Goal: Task Accomplishment & Management: Manage account settings

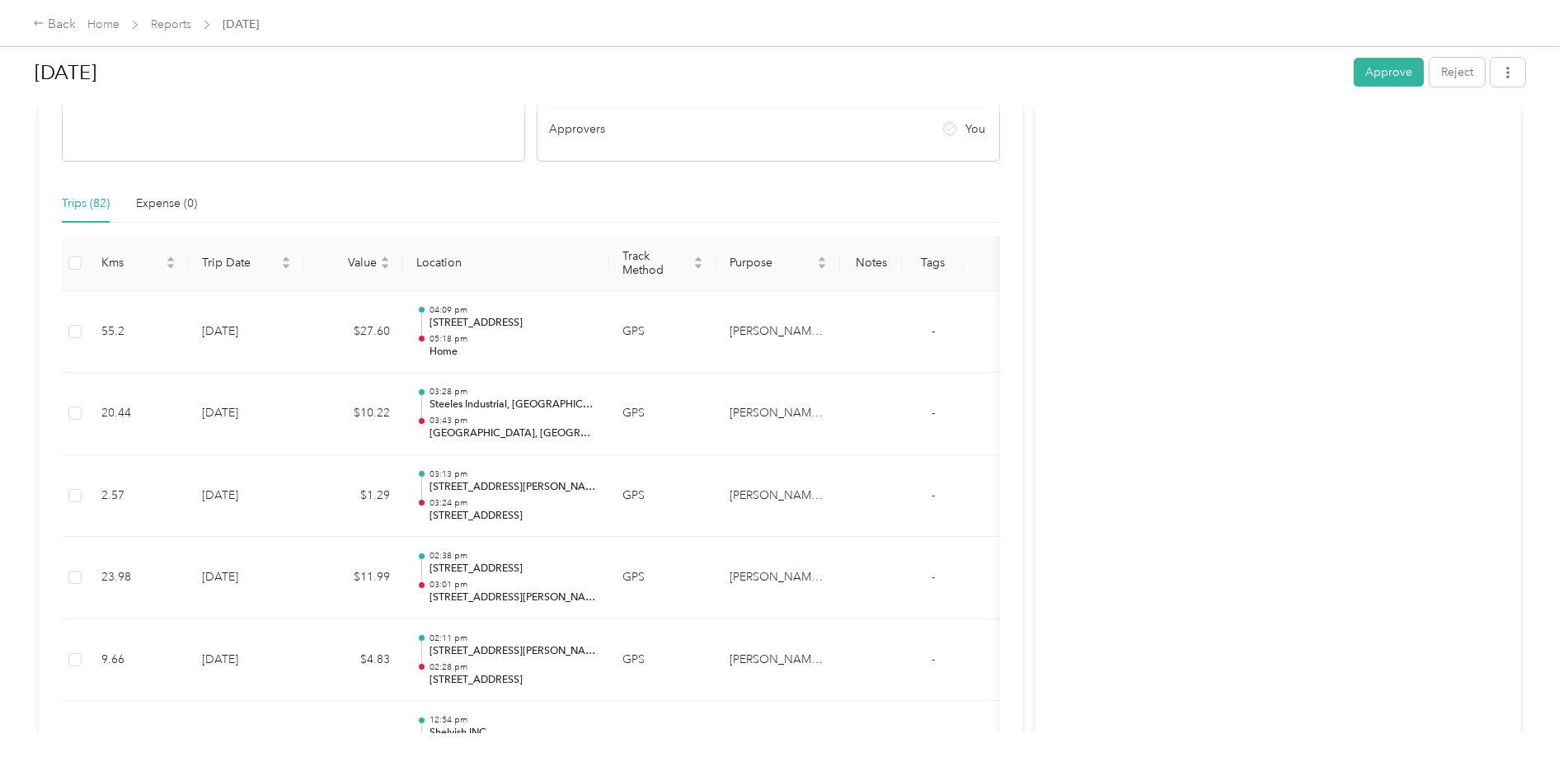
scroll to position [330, 0]
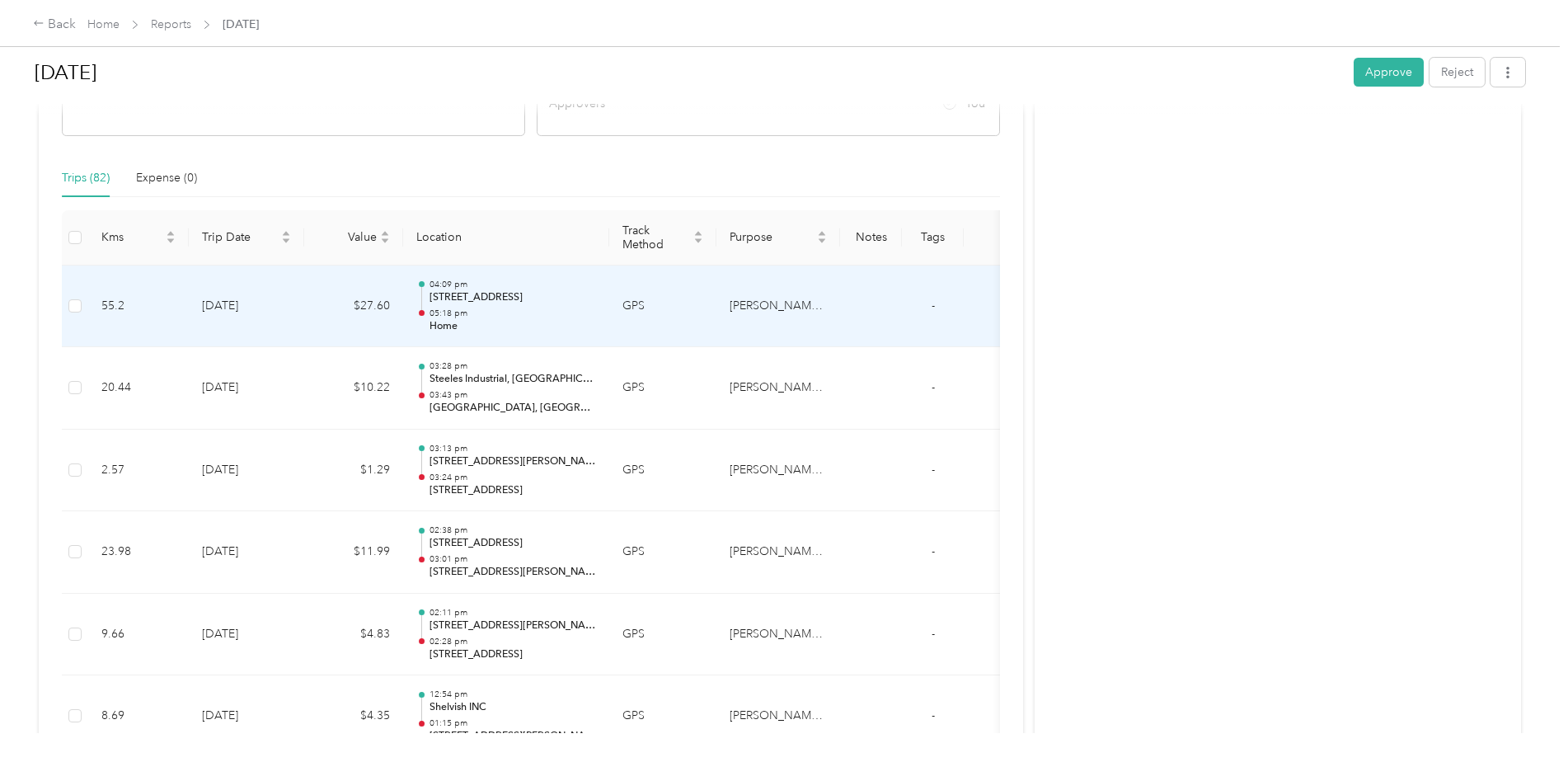
click at [529, 308] on p "05:18 pm" at bounding box center [513, 313] width 167 height 11
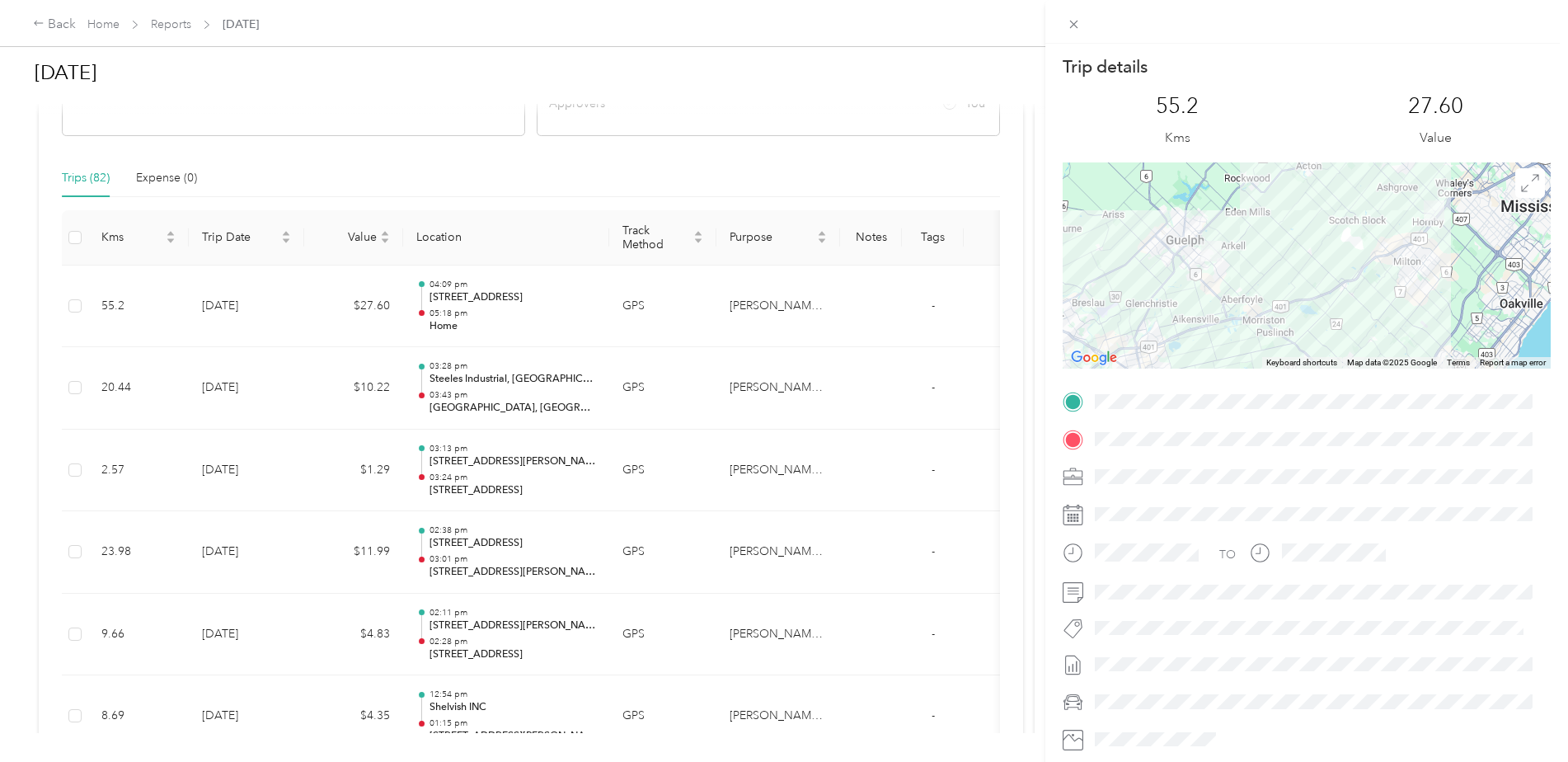
click at [906, 167] on div "Trip details This trip cannot be edited because it is either under review, appr…" at bounding box center [784, 381] width 1568 height 762
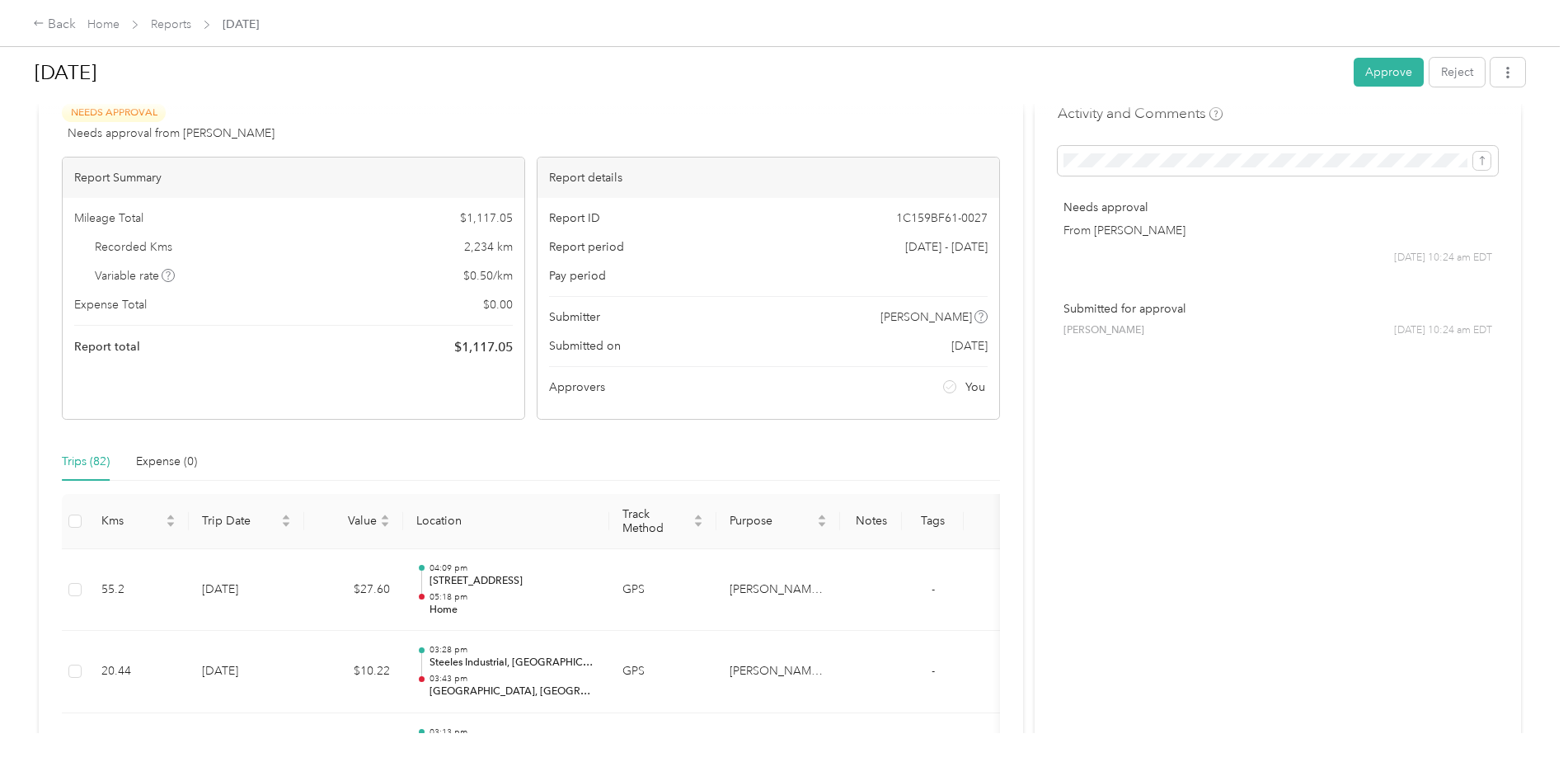
scroll to position [0, 0]
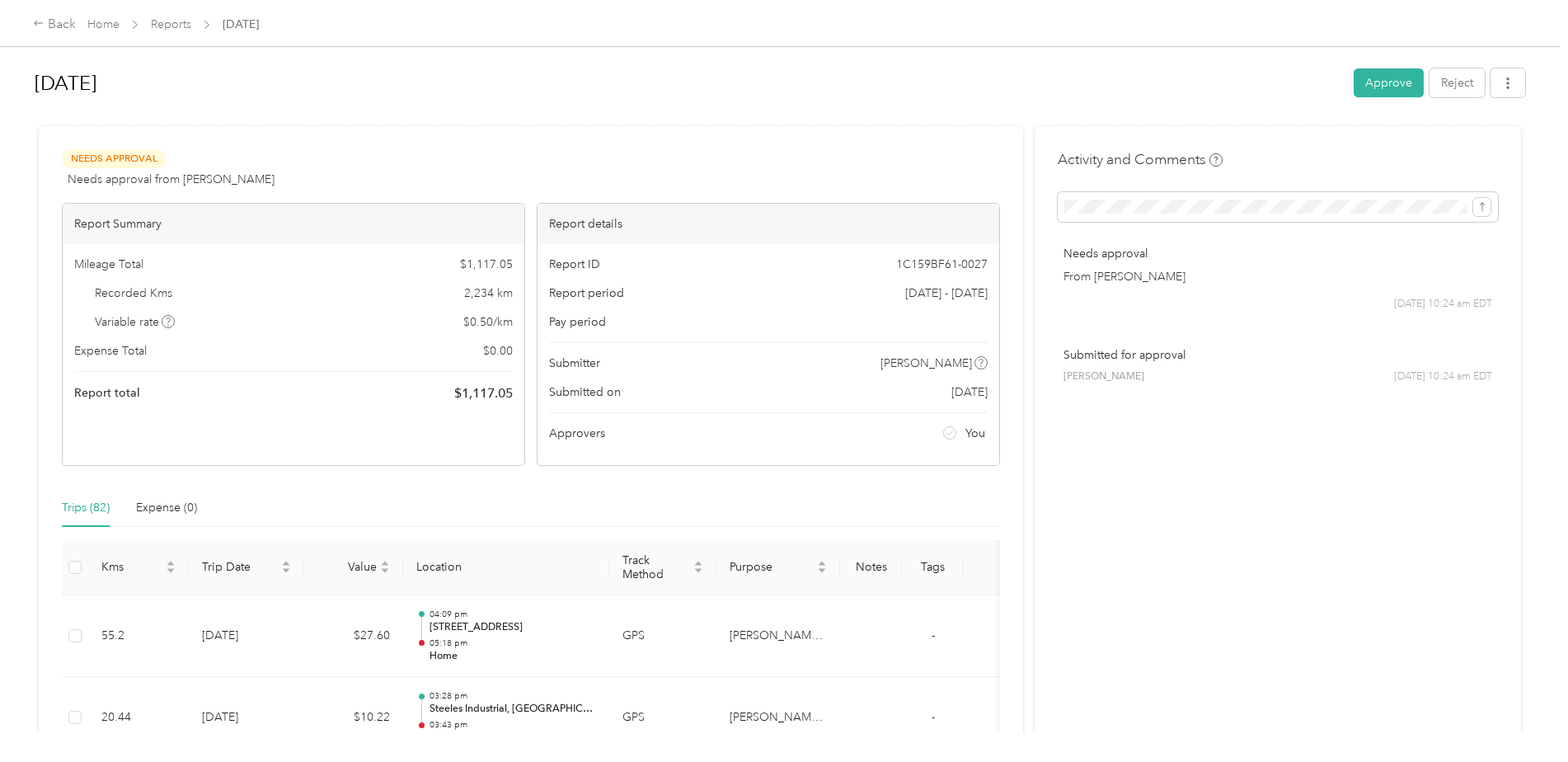
click at [1369, 88] on button "Approve" at bounding box center [1388, 82] width 70 height 29
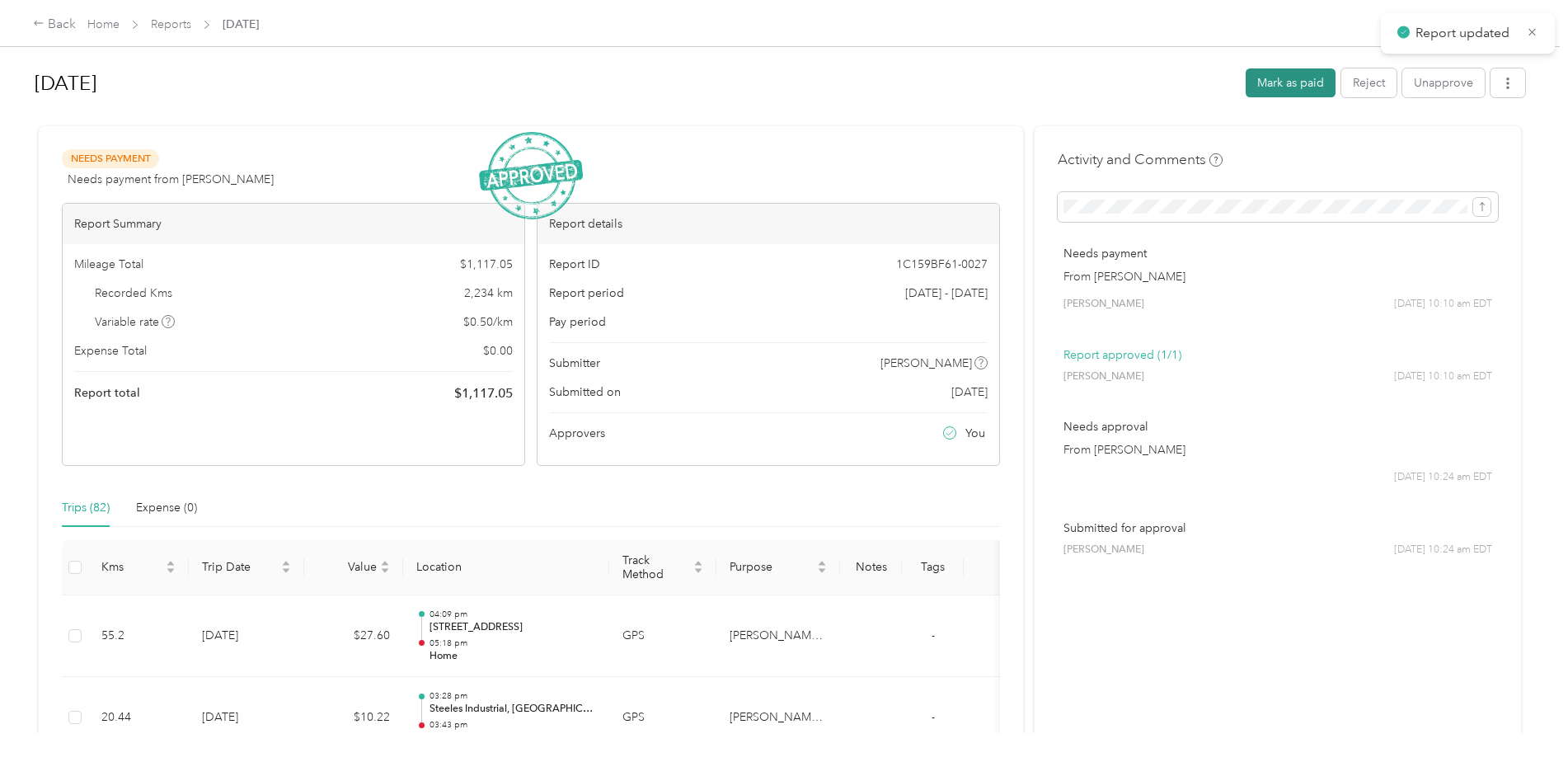
click at [1290, 89] on button "Mark as paid" at bounding box center [1290, 82] width 89 height 29
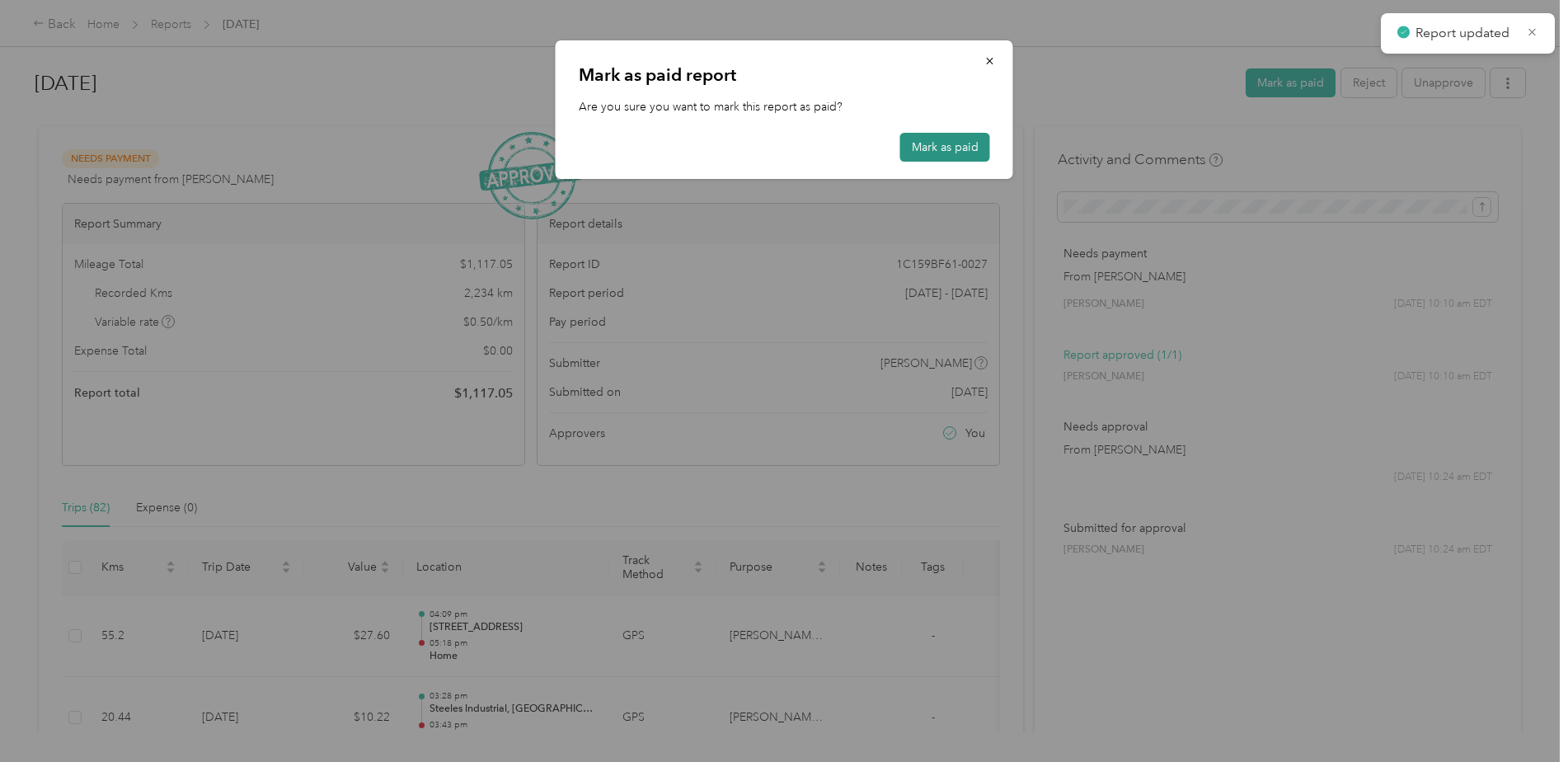
click at [952, 152] on button "Mark as paid" at bounding box center [944, 146] width 89 height 29
click at [1506, 80] on div at bounding box center [784, 381] width 1568 height 762
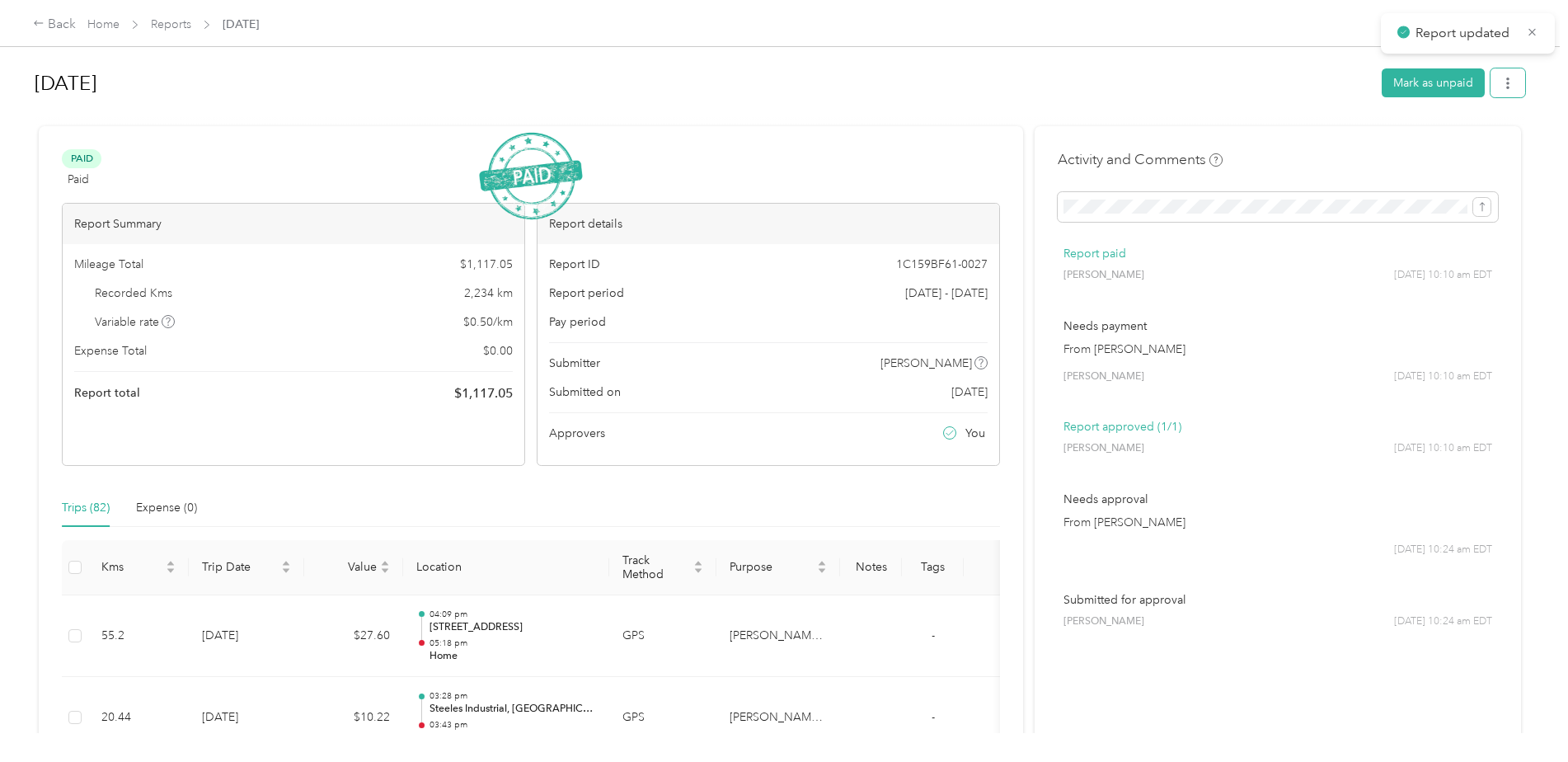
click at [1502, 83] on icon "button" at bounding box center [1507, 83] width 11 height 11
click at [1463, 143] on span "Download" at bounding box center [1456, 144] width 54 height 18
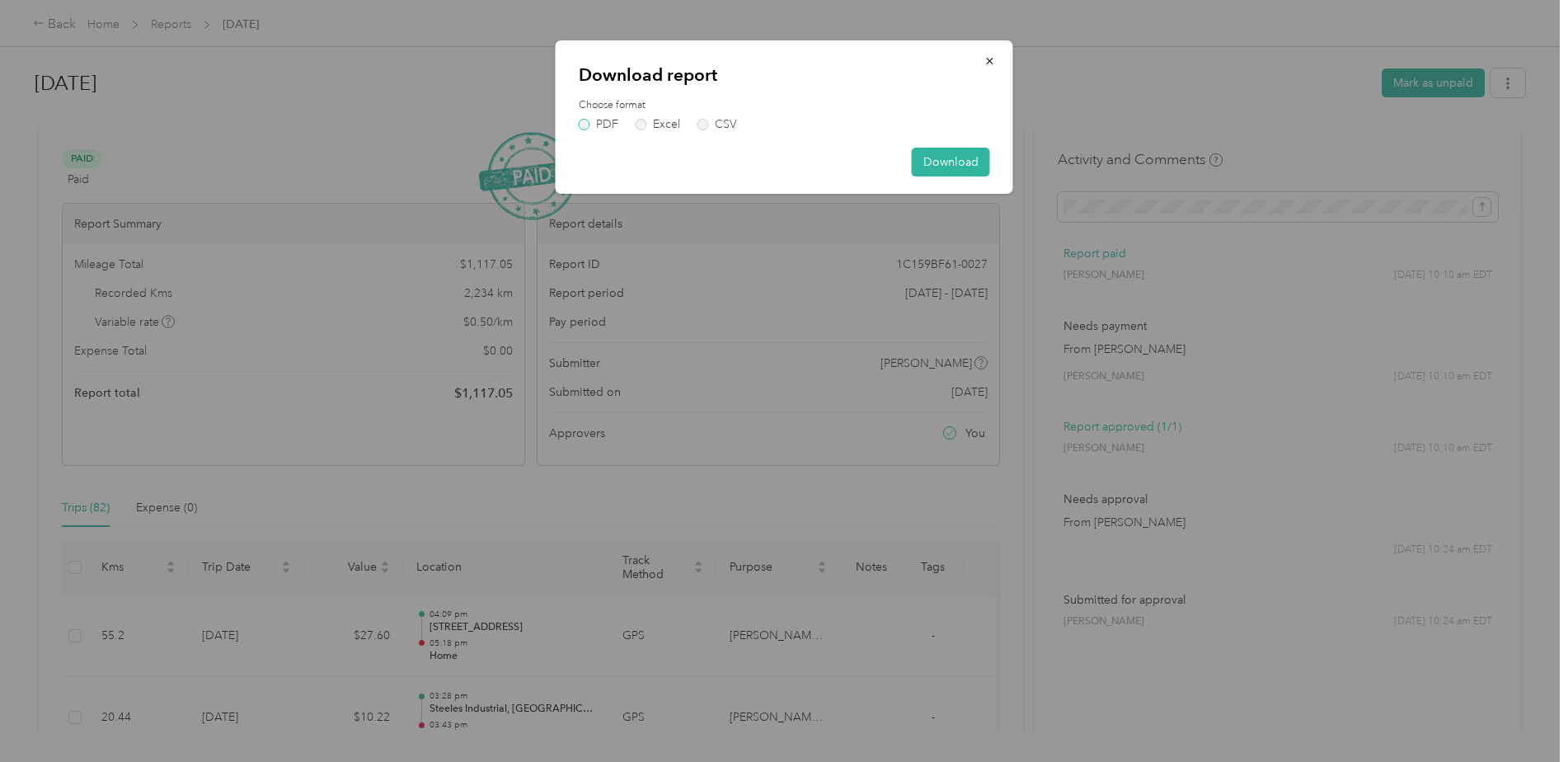
click at [599, 127] on label "PDF" at bounding box center [598, 124] width 39 height 11
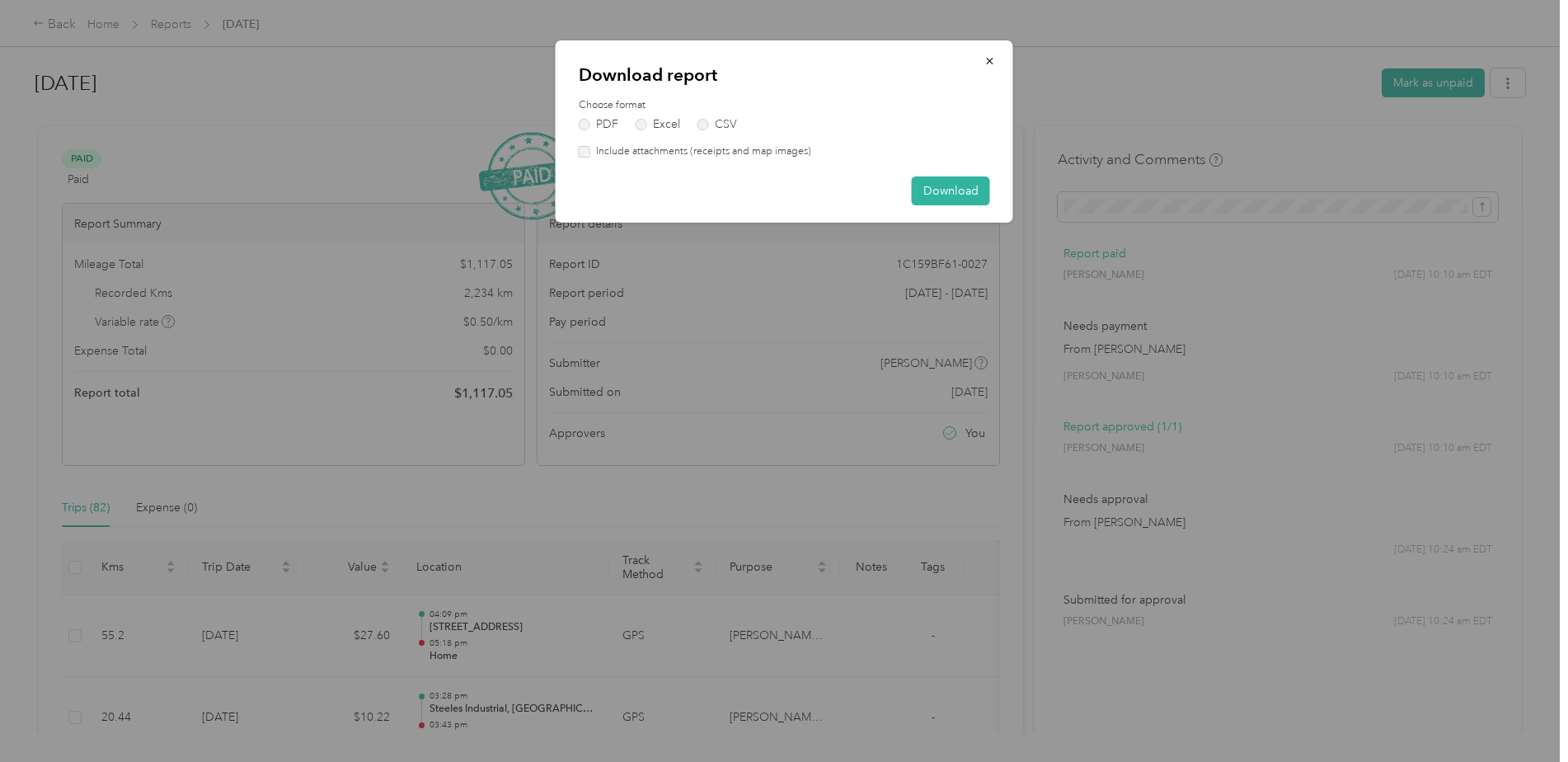
click at [637, 156] on label "Include attachments (receipts and map images)" at bounding box center [700, 152] width 221 height 15
click at [956, 202] on button "Download" at bounding box center [951, 190] width 78 height 29
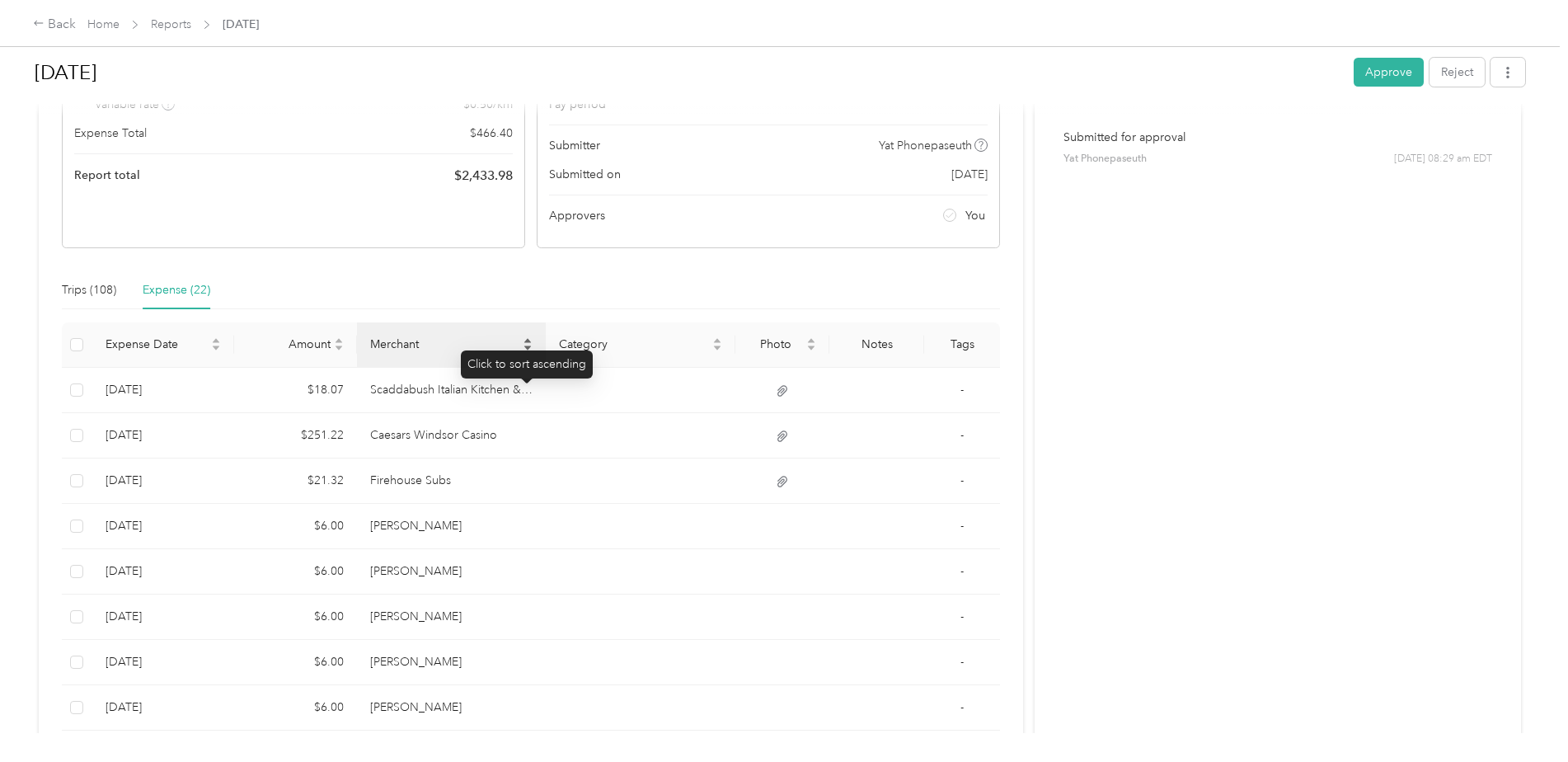
scroll to position [247, 0]
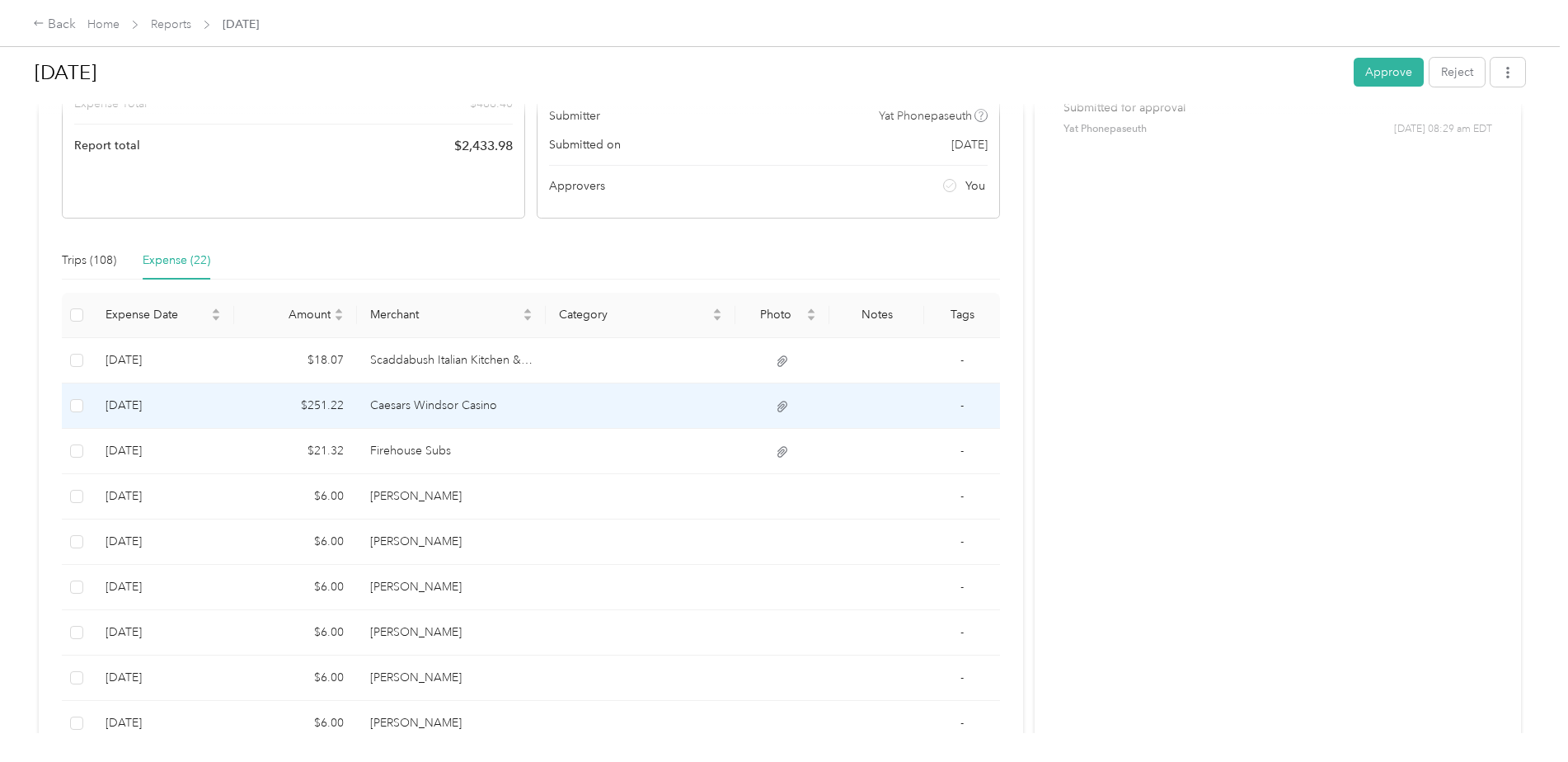
click at [465, 409] on td "Caesars Windsor Casino" at bounding box center [451, 406] width 188 height 46
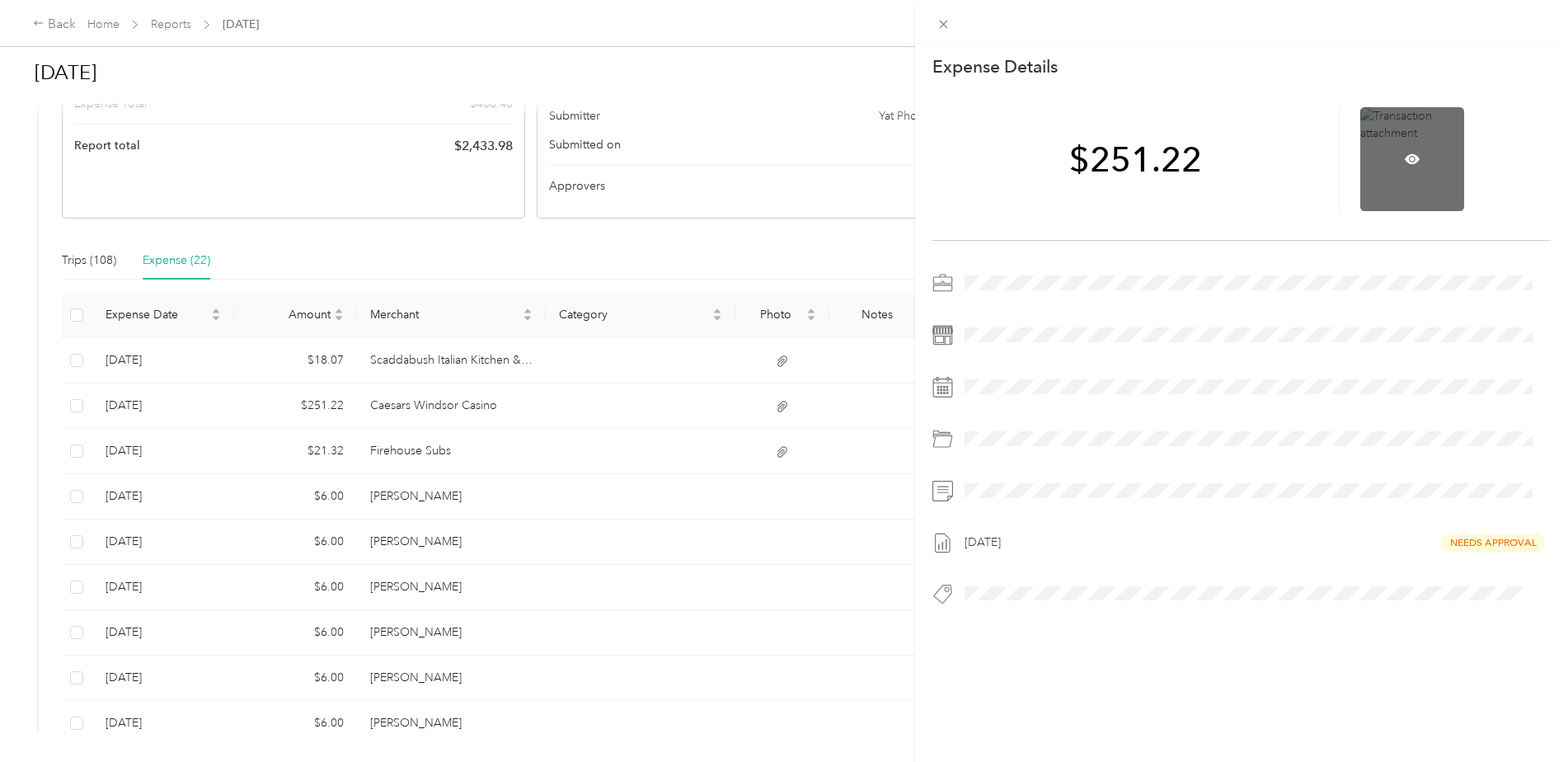
click at [1443, 131] on div at bounding box center [1411, 159] width 103 height 104
click at [1411, 153] on div at bounding box center [1411, 159] width 103 height 104
click at [1406, 153] on icon at bounding box center [1411, 159] width 15 height 15
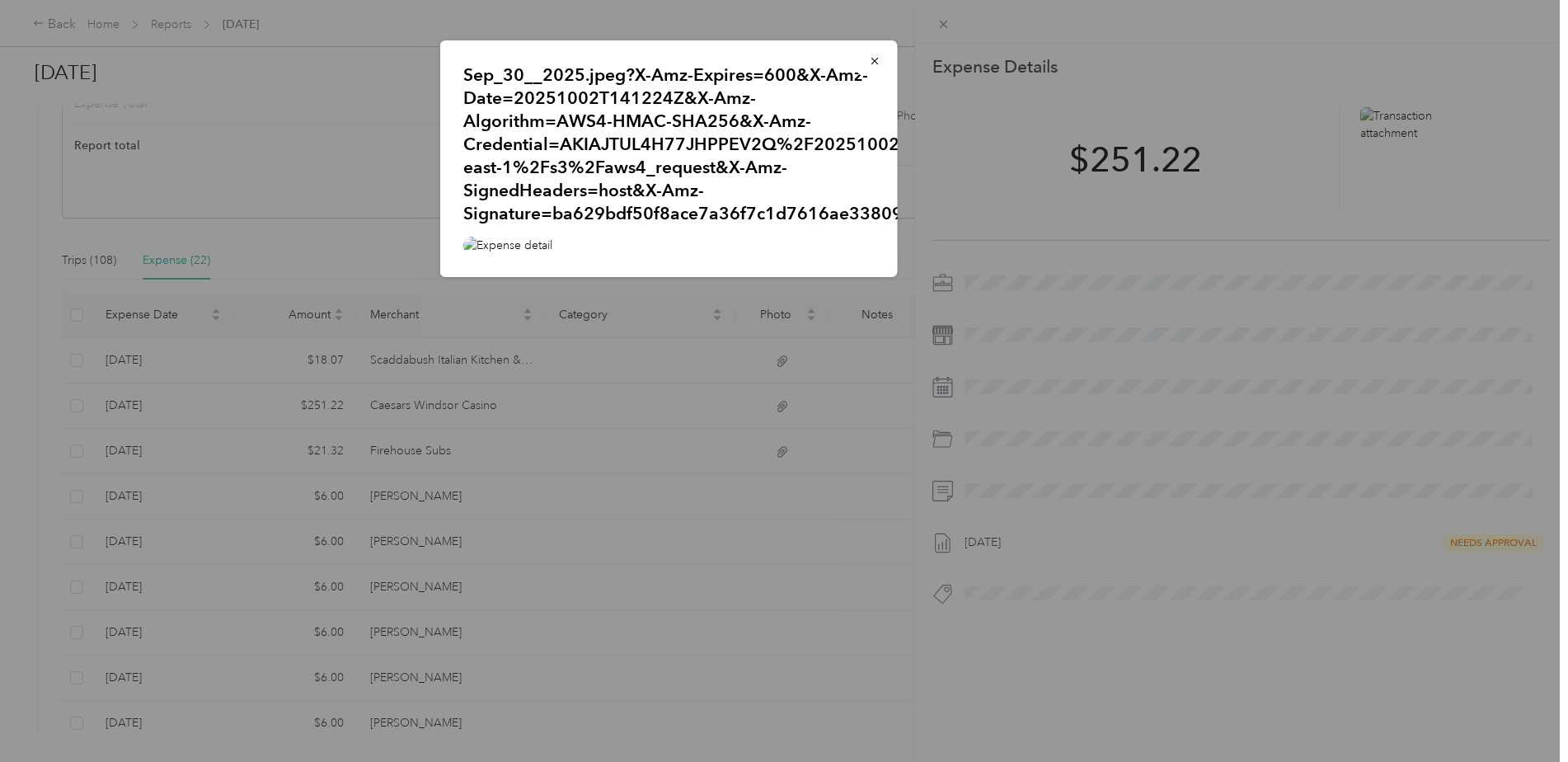
click at [997, 183] on div "Sep_30__2025.jpeg?X-Amz-Expires=600&X-Amz-Date=20251002T141224Z&X-Amz-Algorithm…" at bounding box center [1012, 160] width 458 height 242
click at [1004, 171] on div "Sep_30__2025.jpeg?X-Amz-Expires=600&X-Amz-Date=20251002T141224Z&X-Amz-Algorithm…" at bounding box center [1012, 160] width 458 height 242
click at [869, 62] on icon "button" at bounding box center [874, 61] width 11 height 11
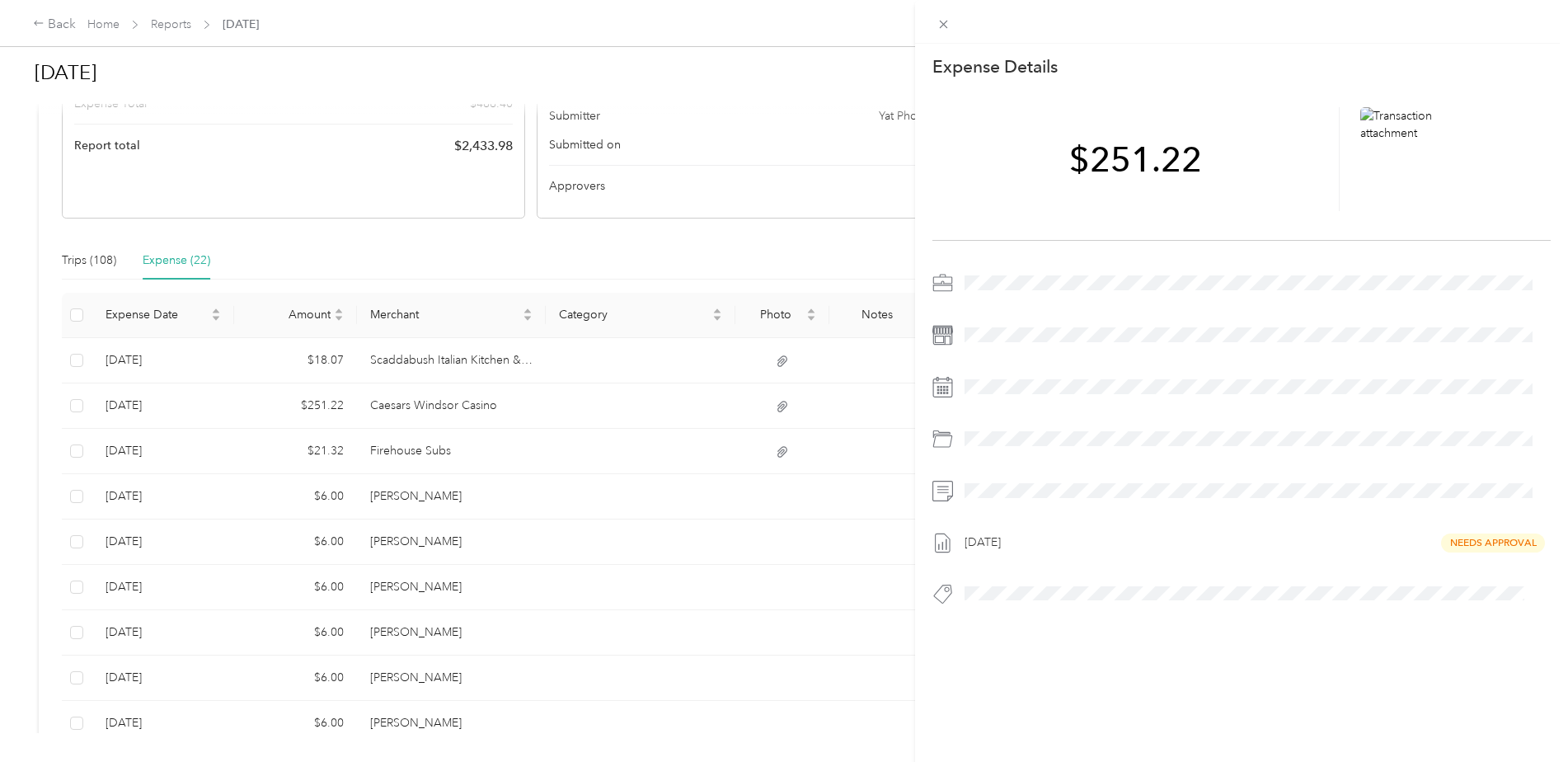
click at [496, 352] on div "This expense cannot be edited because it is either under review, approved, or p…" at bounding box center [784, 381] width 1568 height 762
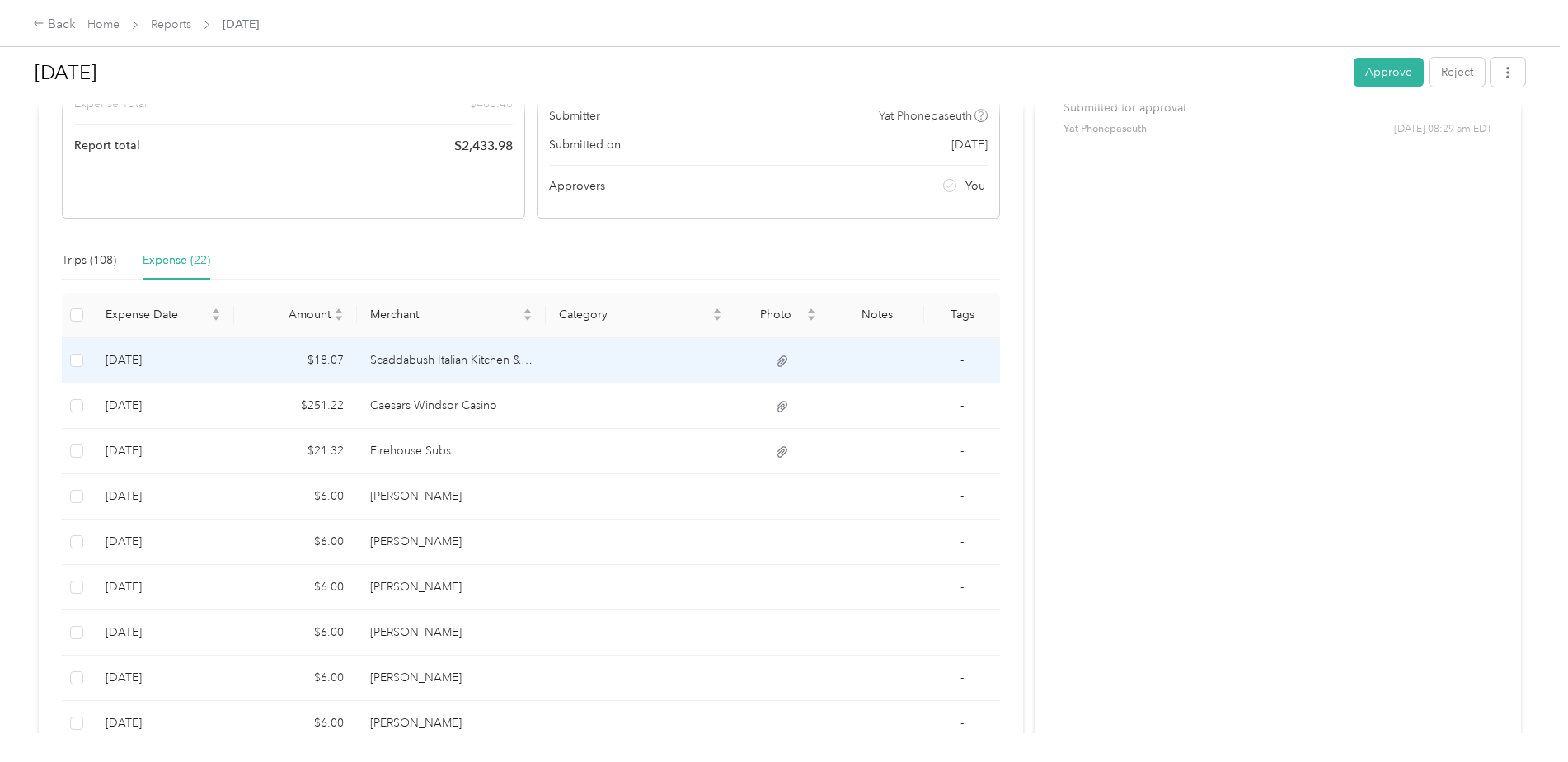
click at [736, 354] on td at bounding box center [783, 360] width 95 height 46
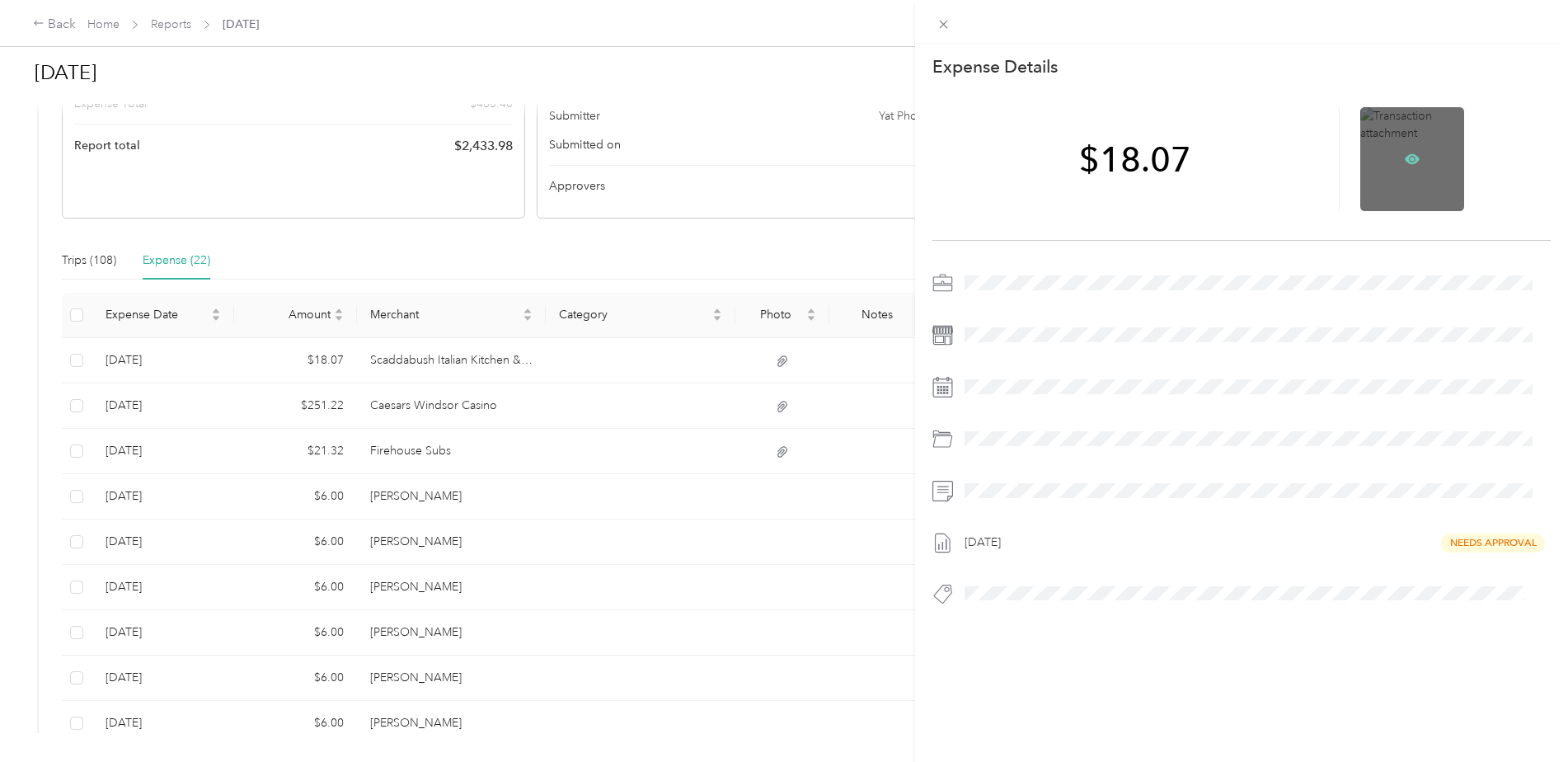
click at [1410, 159] on icon at bounding box center [1411, 159] width 5 height 5
click at [94, 265] on div "This expense cannot be edited because it is either under review, approved, or p…" at bounding box center [784, 381] width 1568 height 762
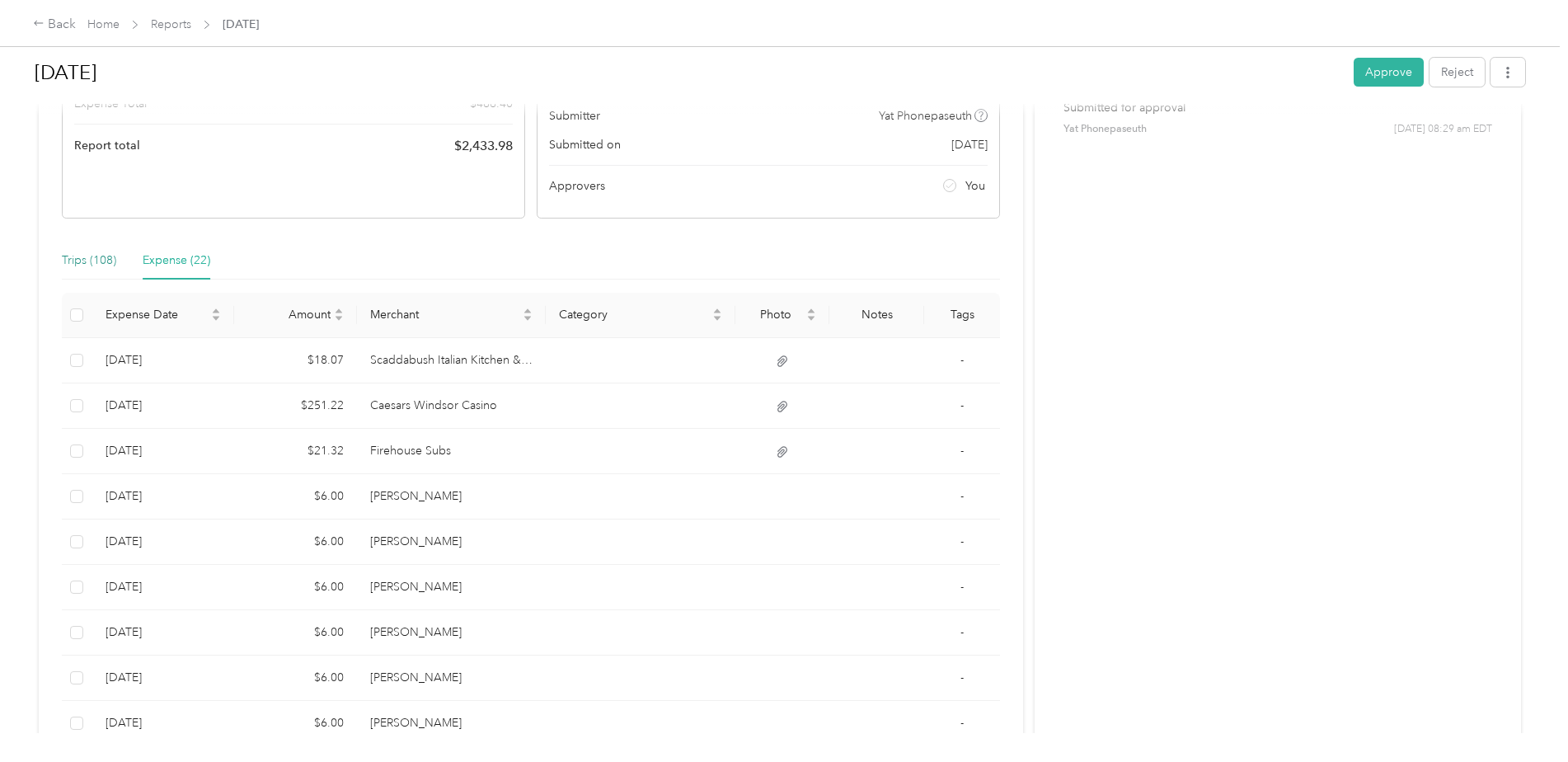
click at [111, 260] on div "Trips (108)" at bounding box center [89, 260] width 54 height 18
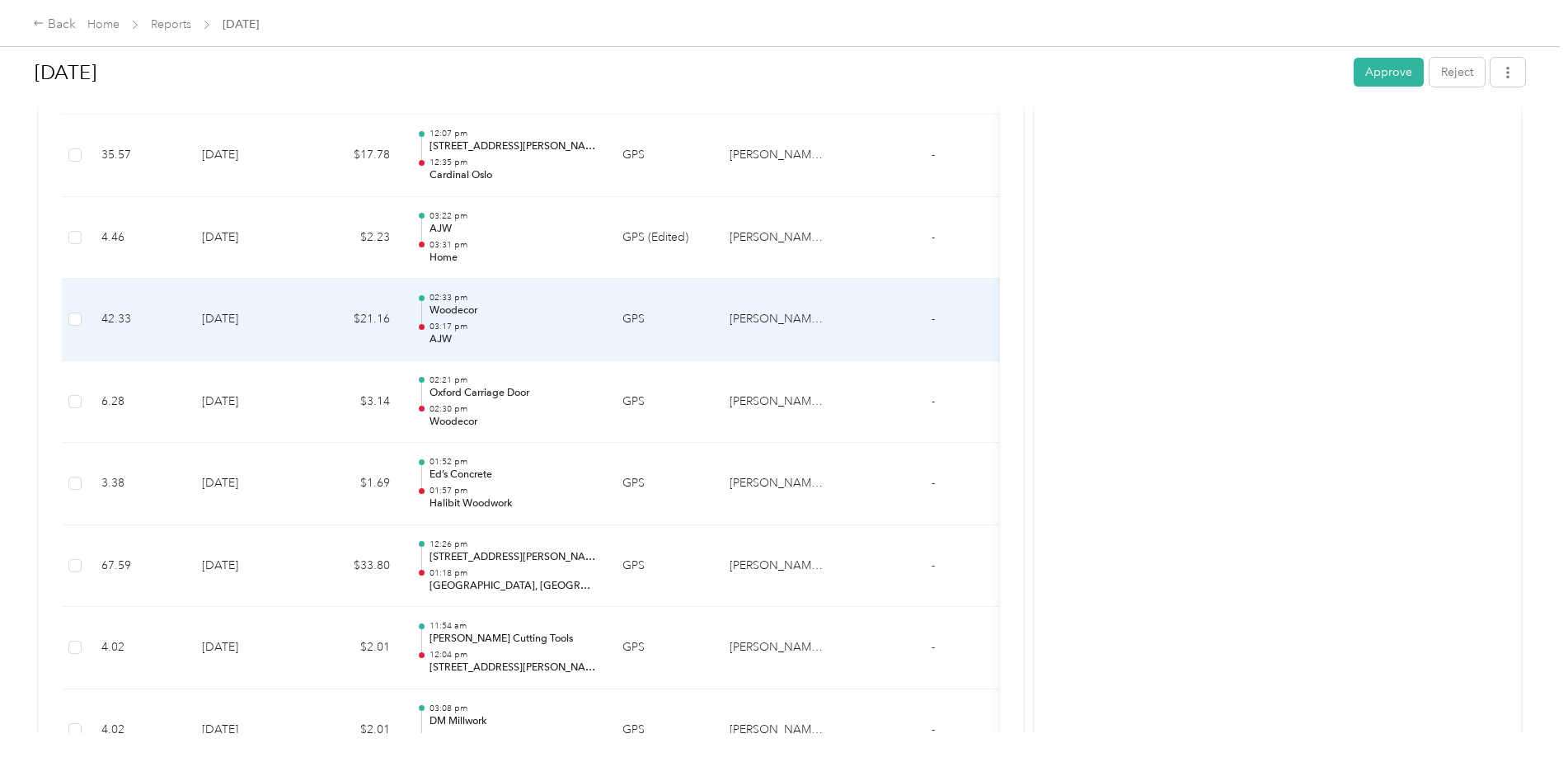
scroll to position [4865, 0]
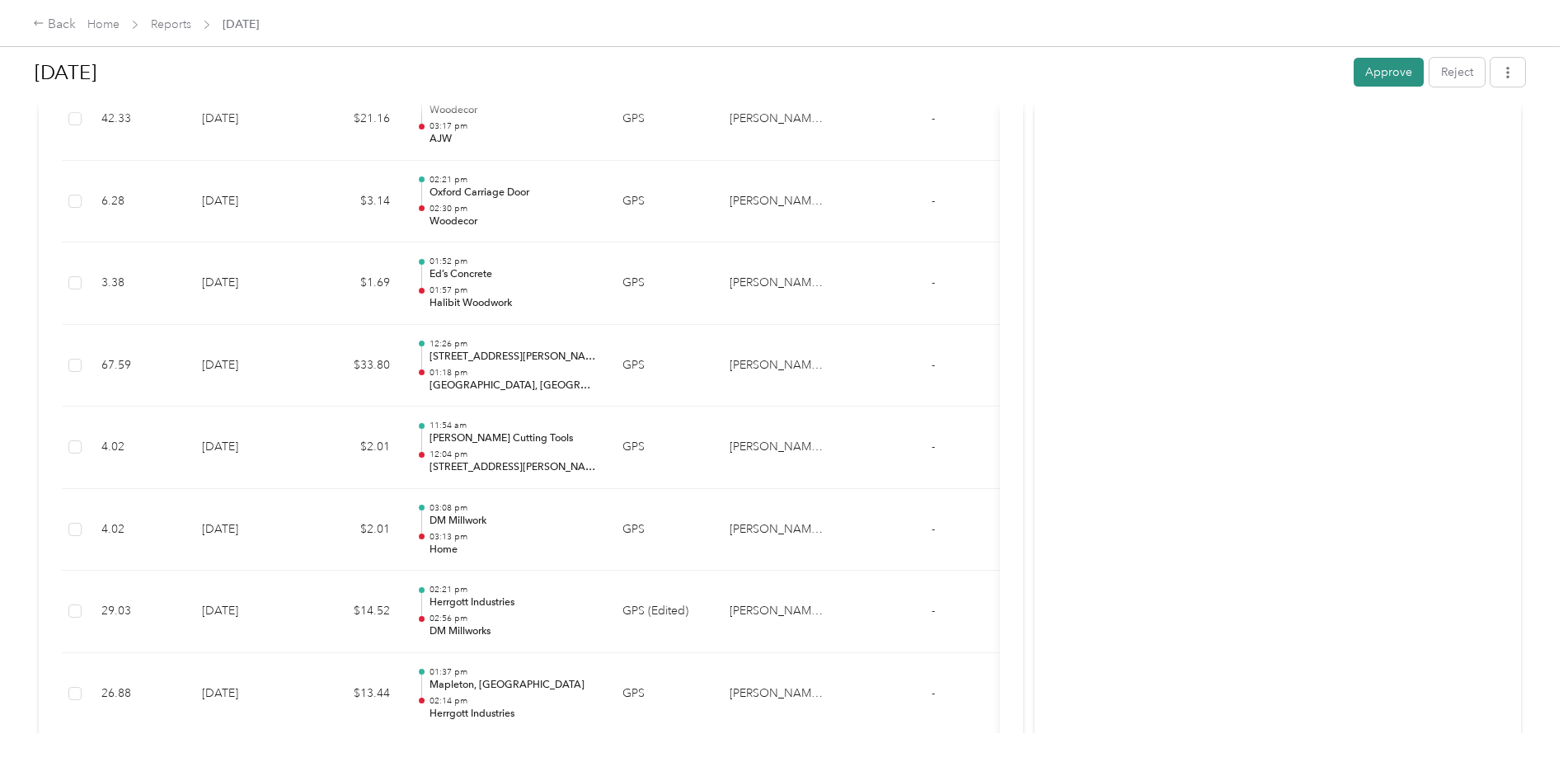
click at [1375, 77] on button "Approve" at bounding box center [1388, 72] width 70 height 29
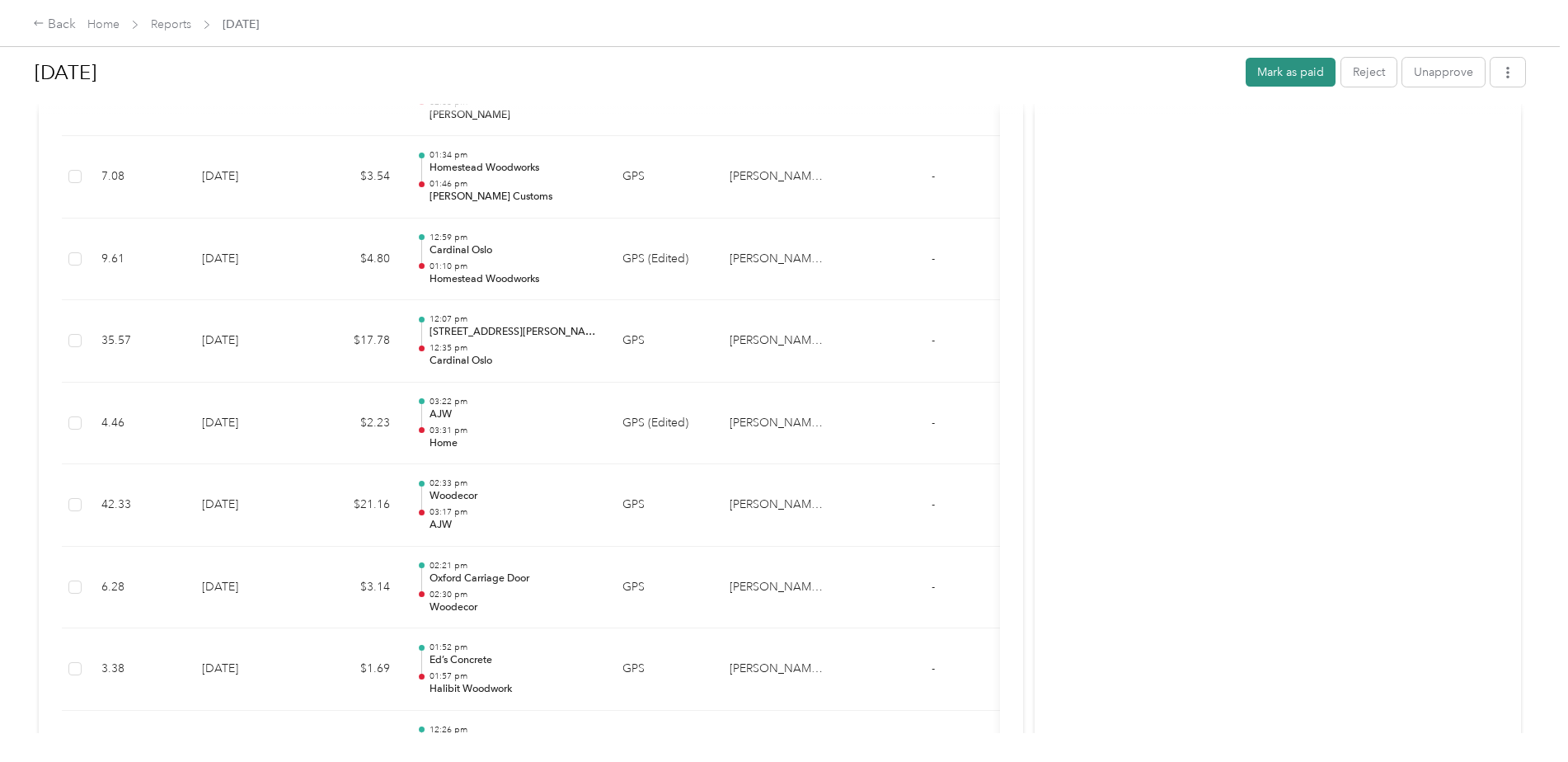
scroll to position [4371, 0]
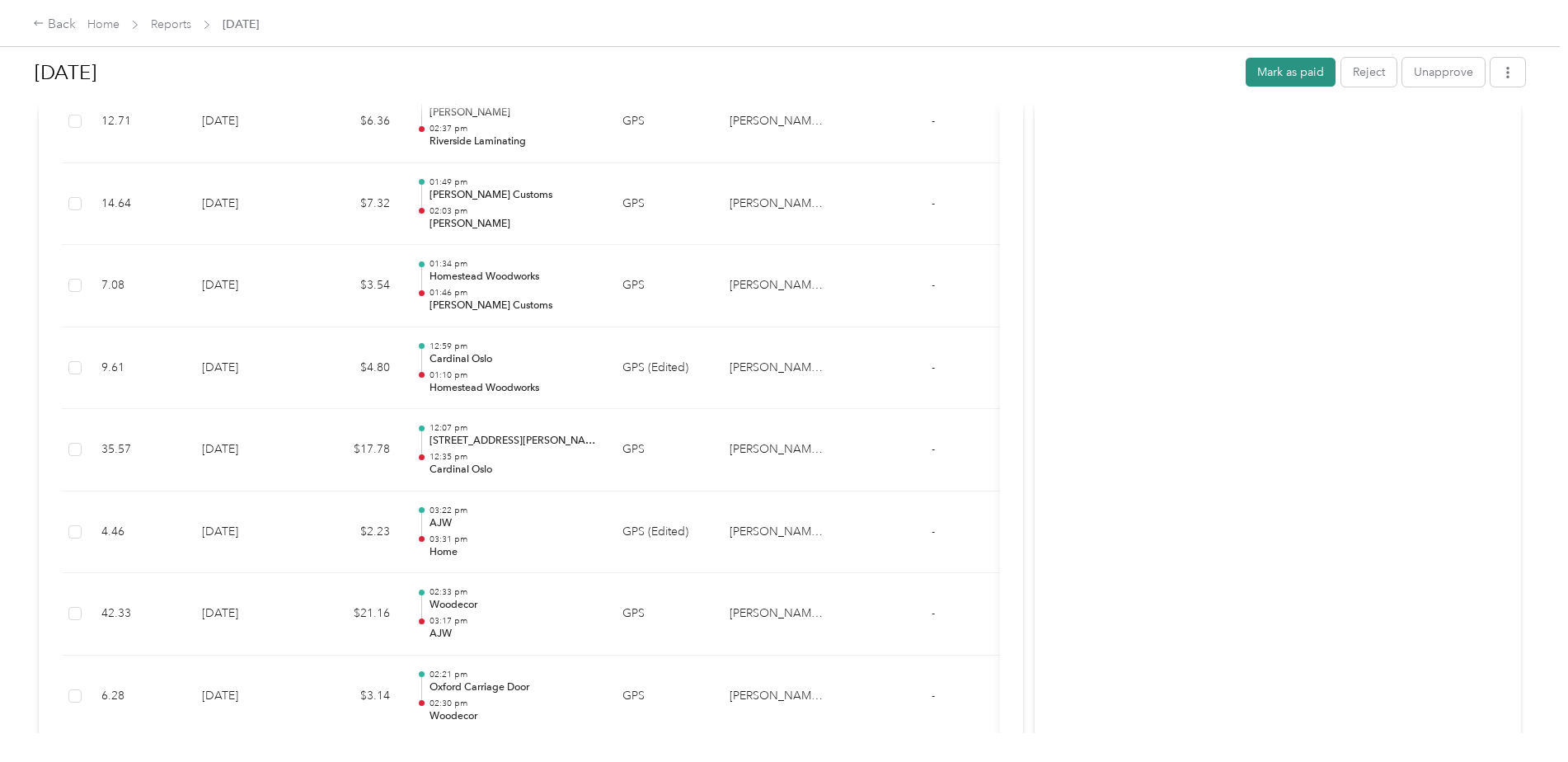
click at [1273, 76] on button "Mark as paid" at bounding box center [1290, 72] width 89 height 29
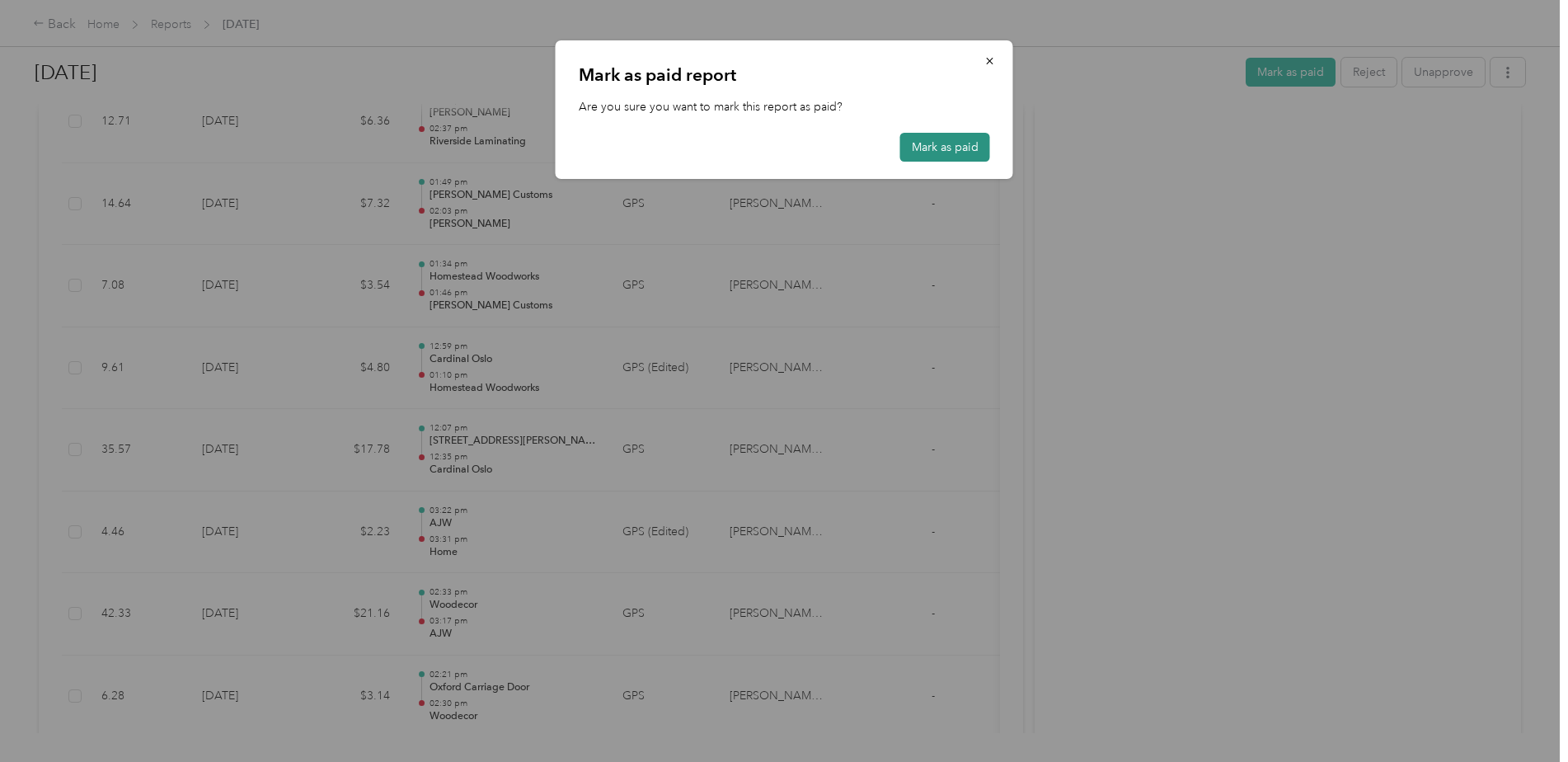
click at [936, 153] on button "Mark as paid" at bounding box center [944, 146] width 89 height 29
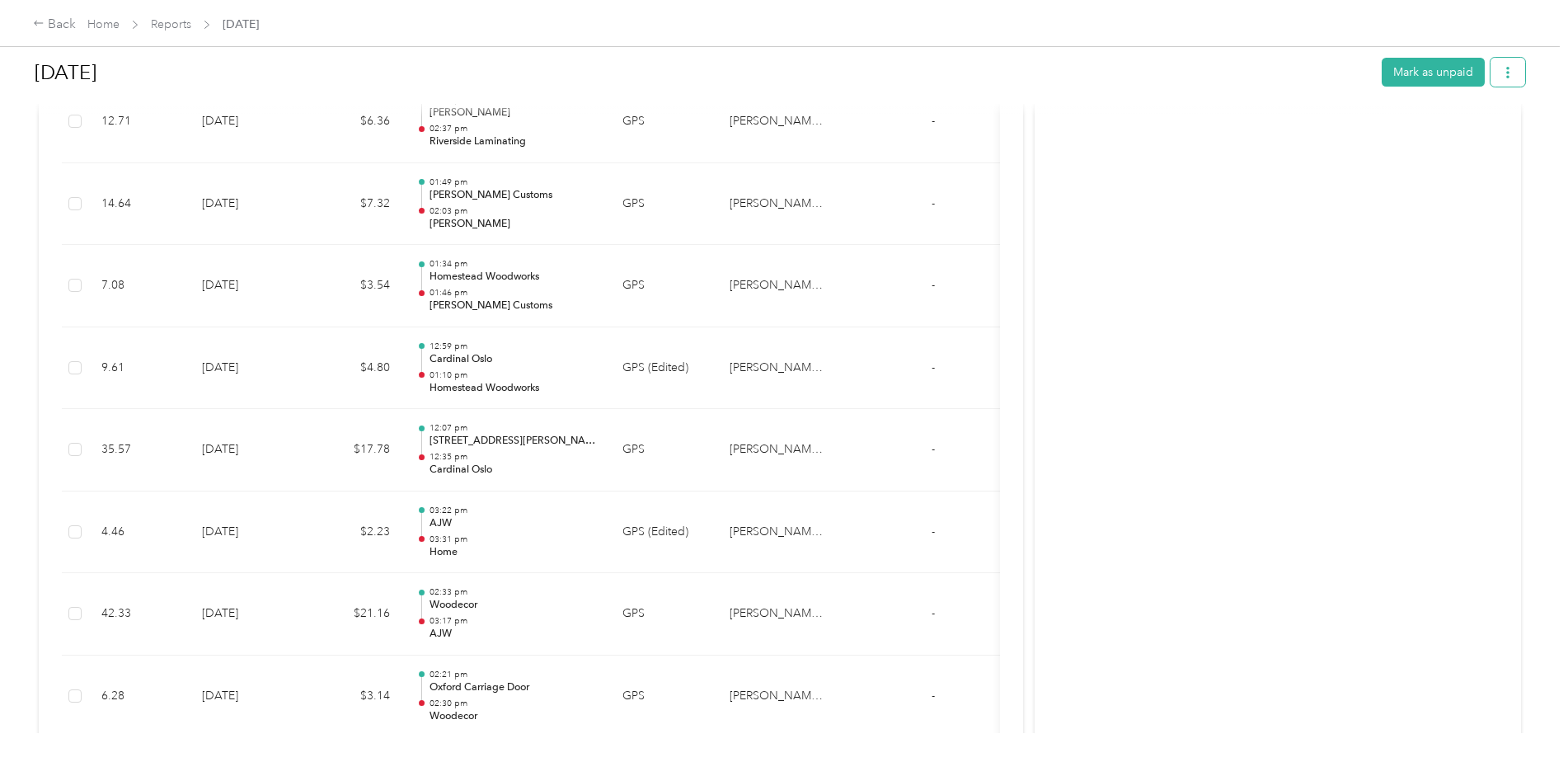
click at [1506, 74] on icon "button" at bounding box center [1507, 73] width 11 height 11
click at [1463, 129] on span "Download" at bounding box center [1456, 132] width 54 height 18
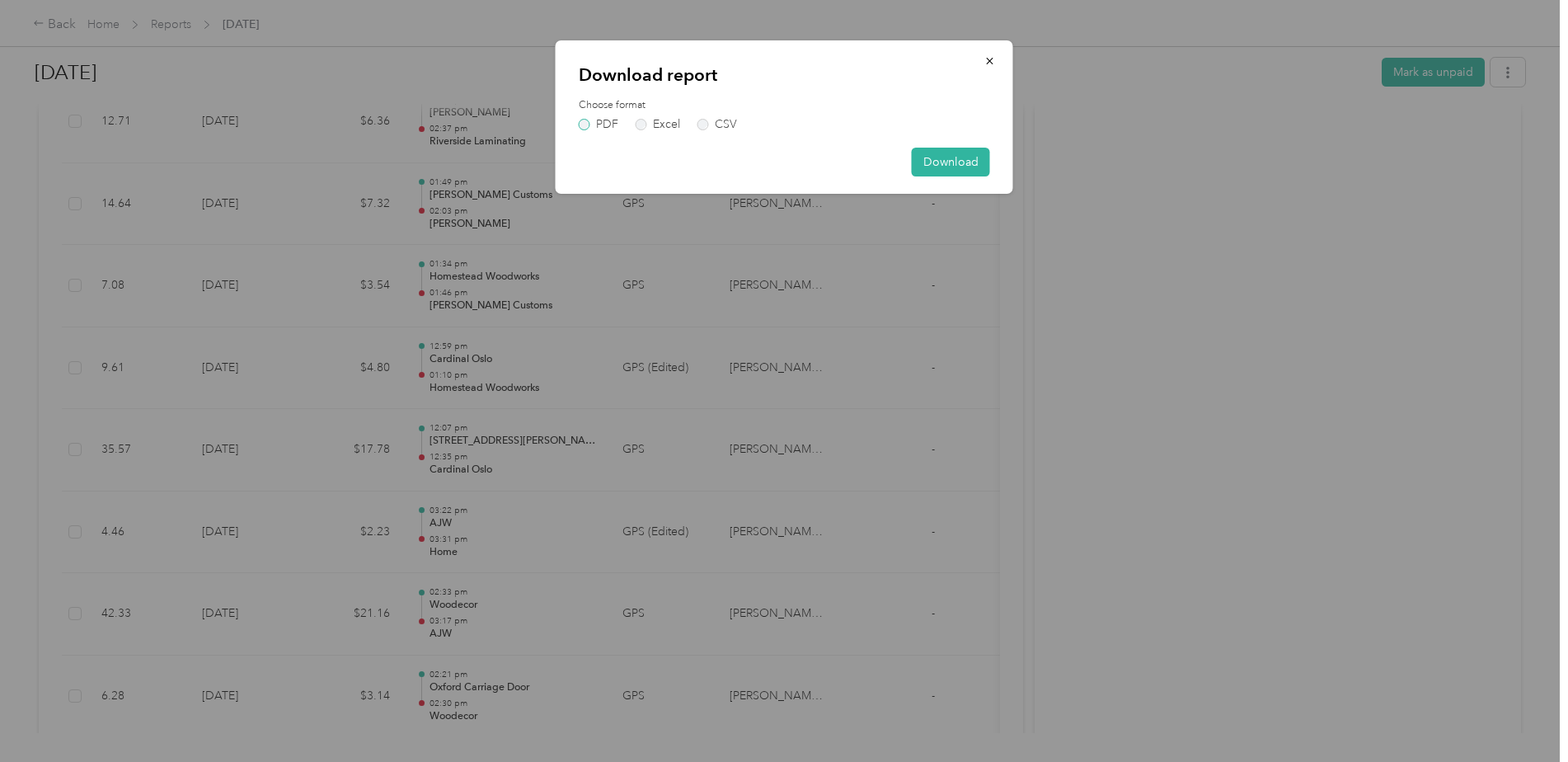
click at [598, 118] on label "PDF" at bounding box center [598, 124] width 39 height 11
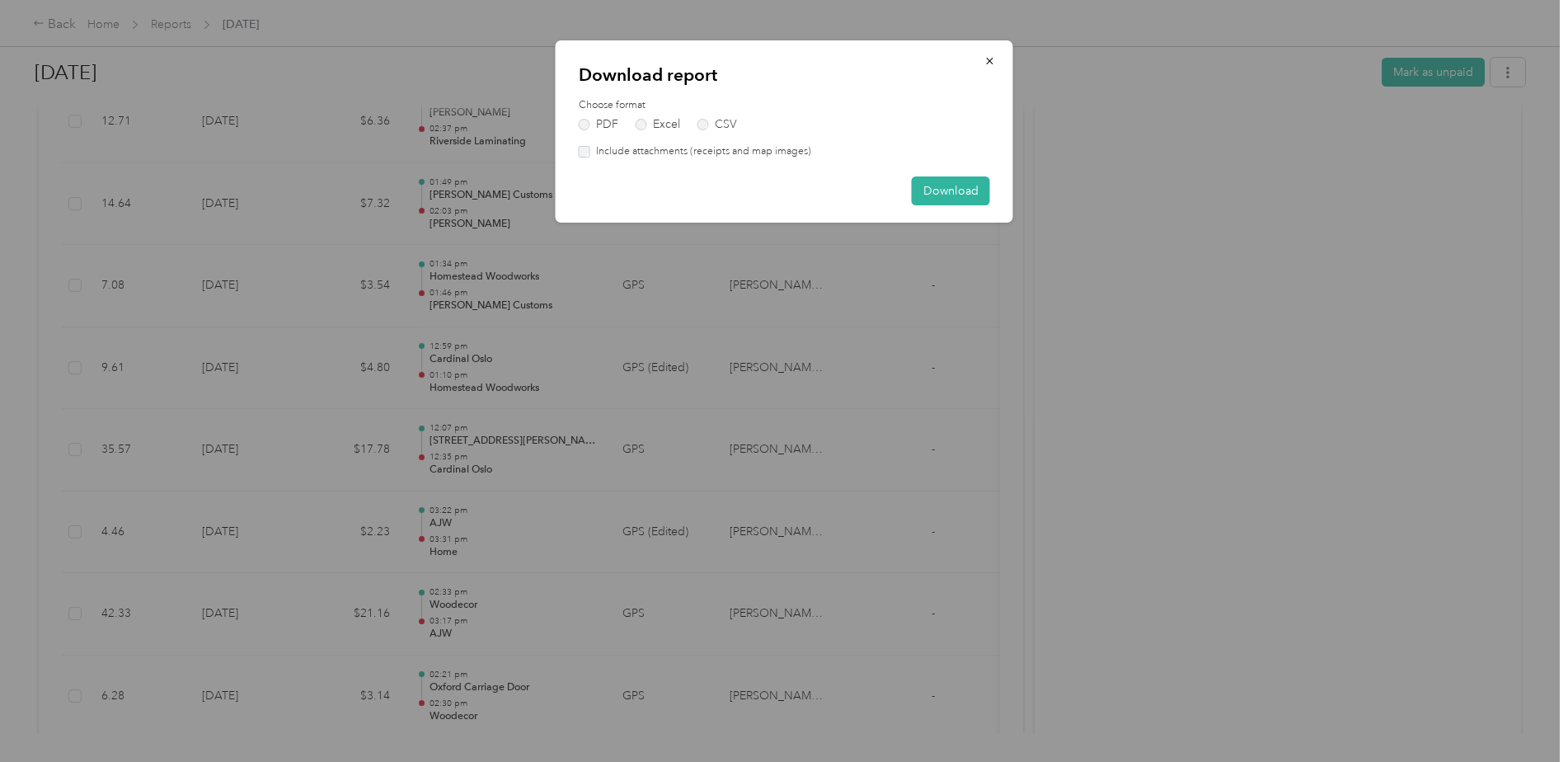
click at [615, 149] on label "Include attachments (receipts and map images)" at bounding box center [700, 152] width 221 height 15
click at [956, 201] on button "Download" at bounding box center [951, 190] width 78 height 29
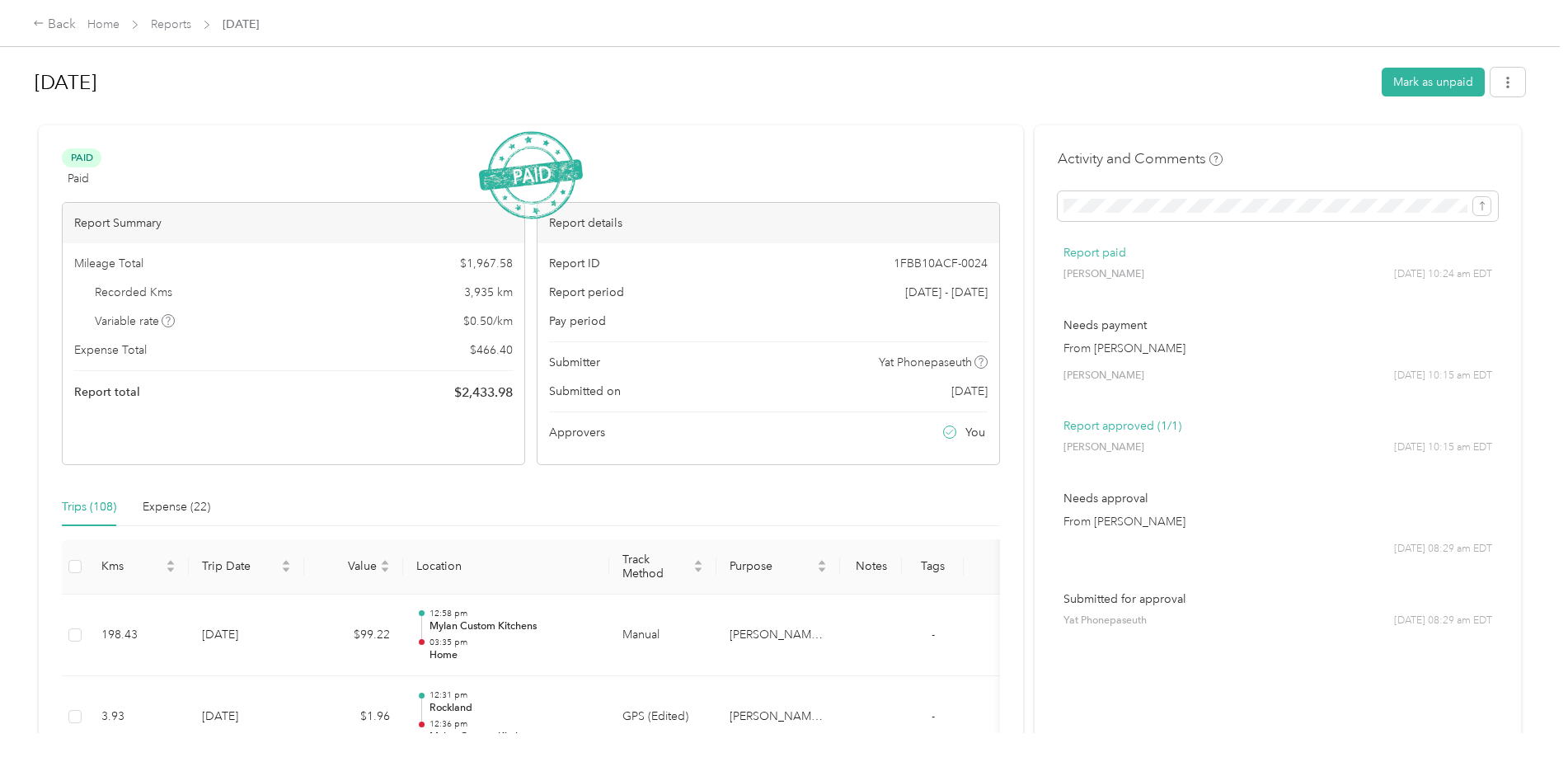
scroll to position [0, 0]
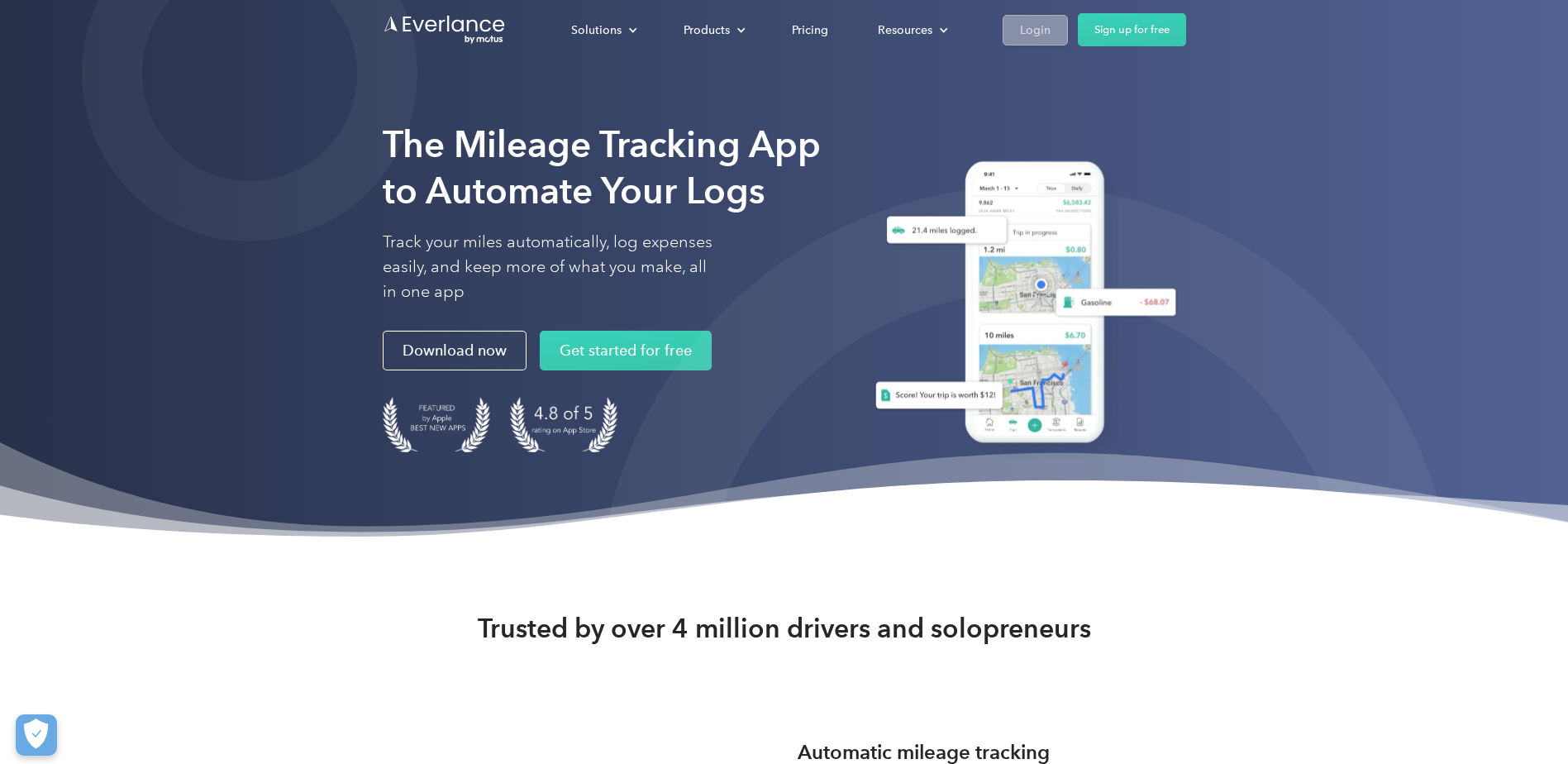
click at [1020, 34] on div "Login" at bounding box center [1035, 30] width 31 height 21
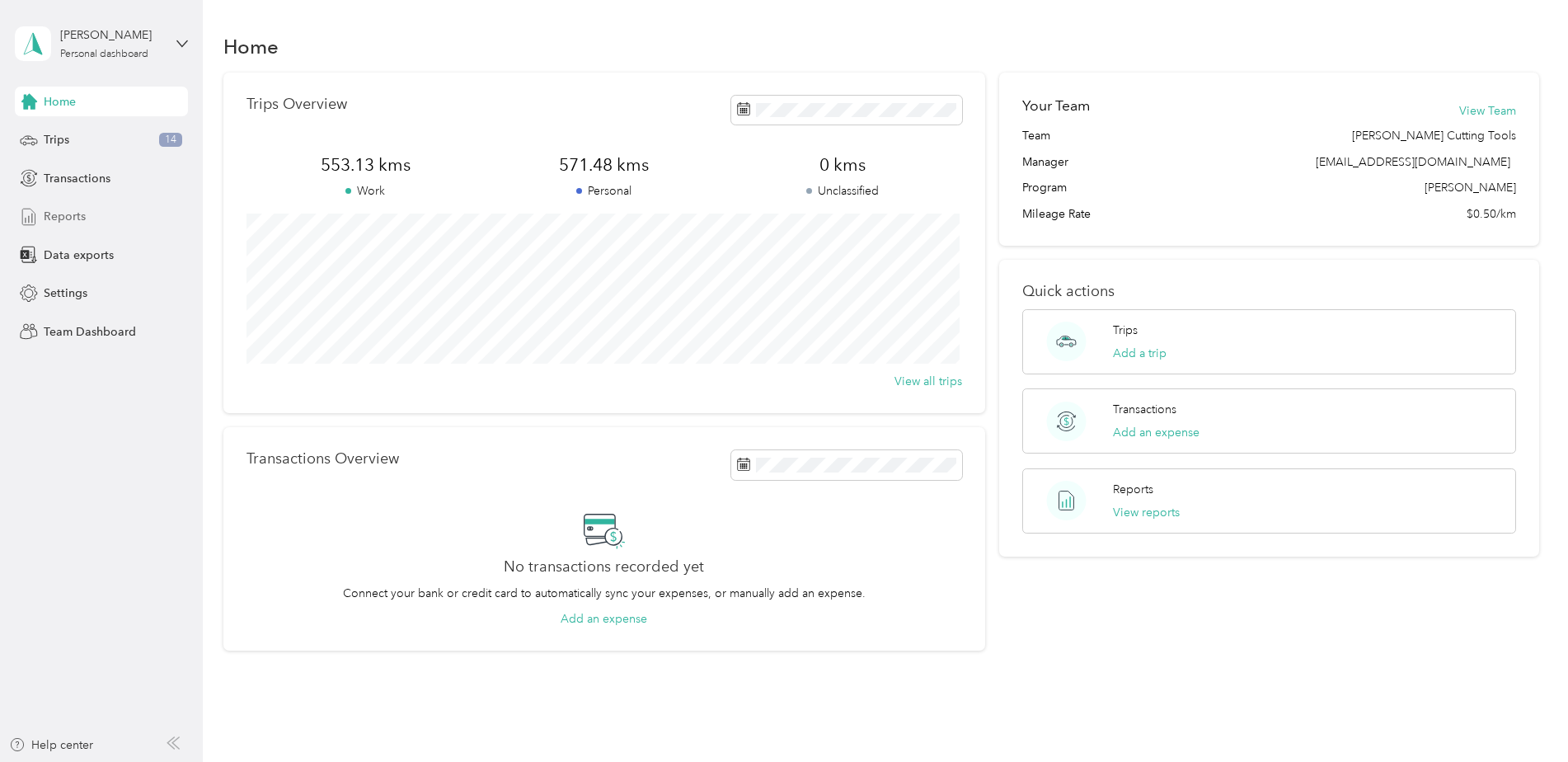
click at [67, 224] on span "Reports" at bounding box center [64, 216] width 42 height 18
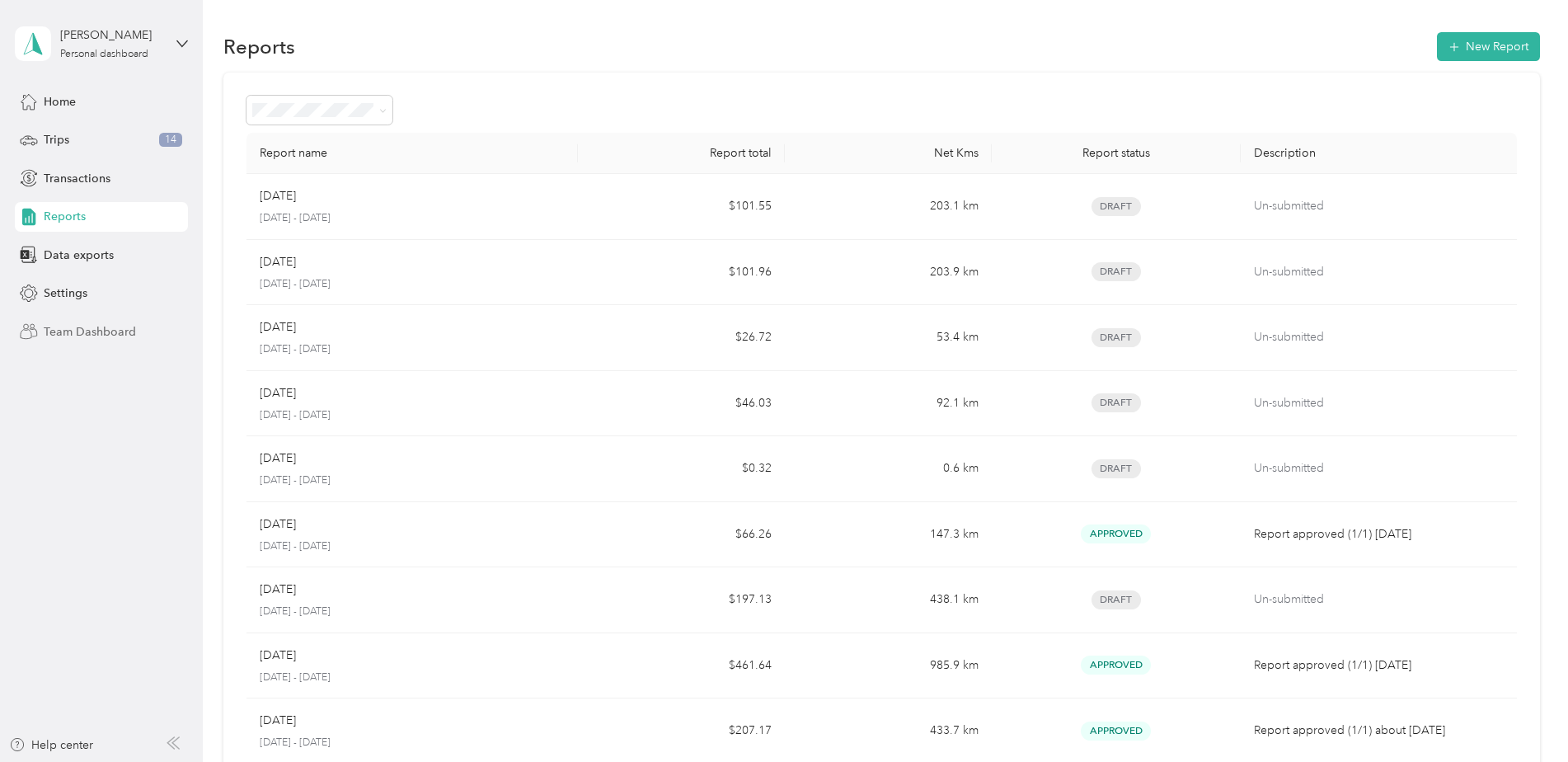
click at [62, 338] on span "Team Dashboard" at bounding box center [89, 332] width 92 height 18
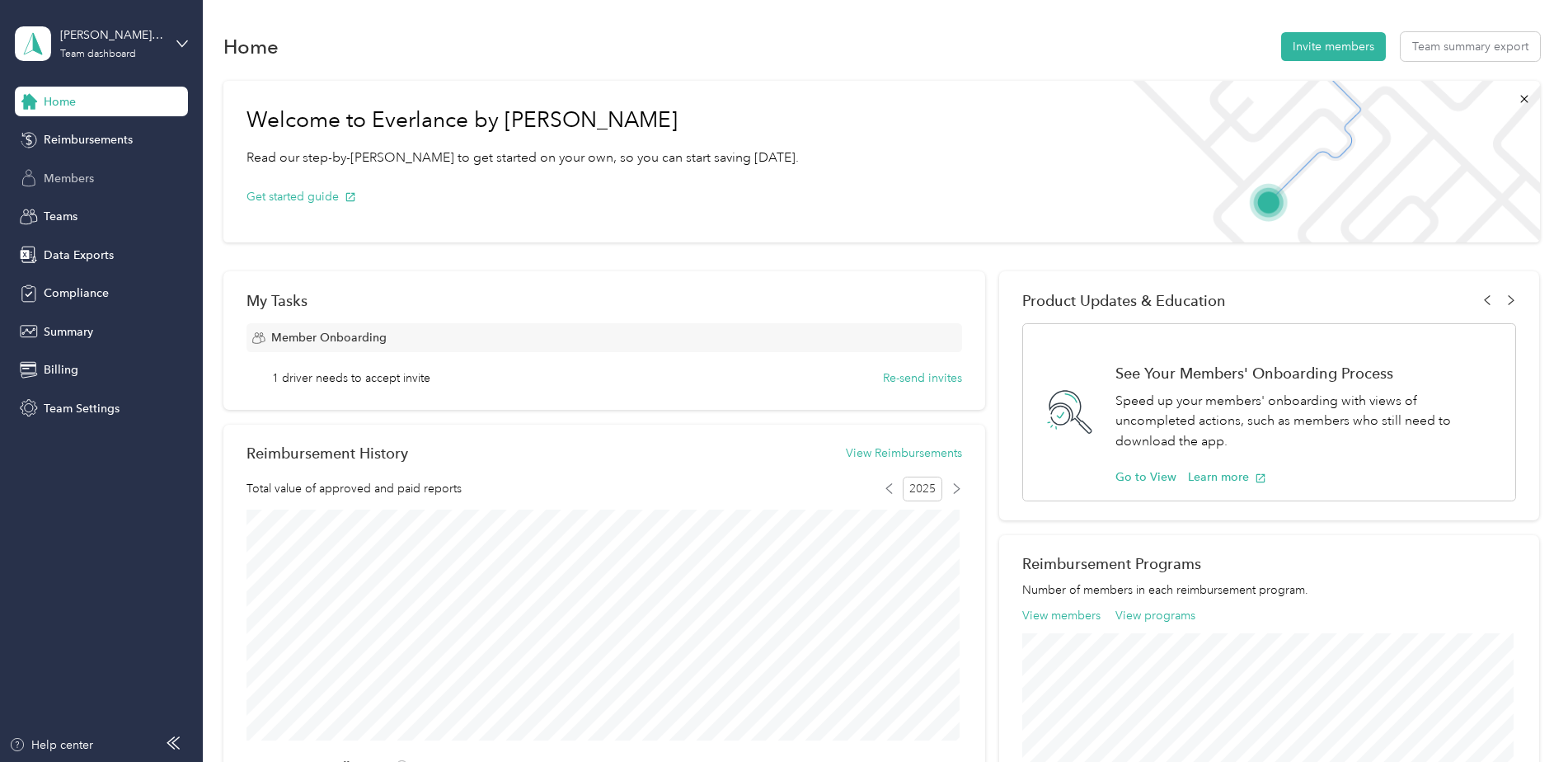
click at [62, 173] on span "Members" at bounding box center [69, 178] width 50 height 18
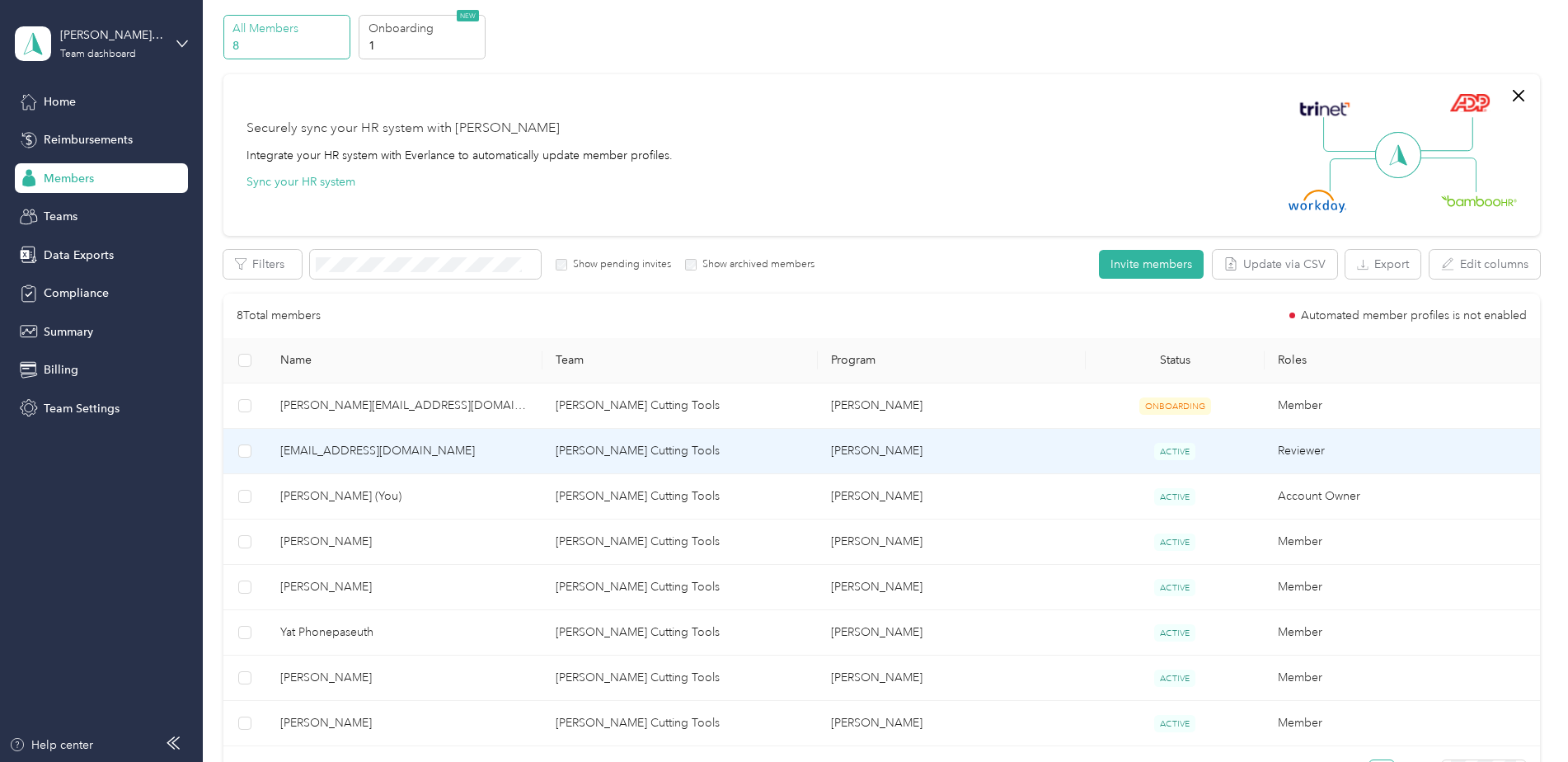
scroll to position [82, 0]
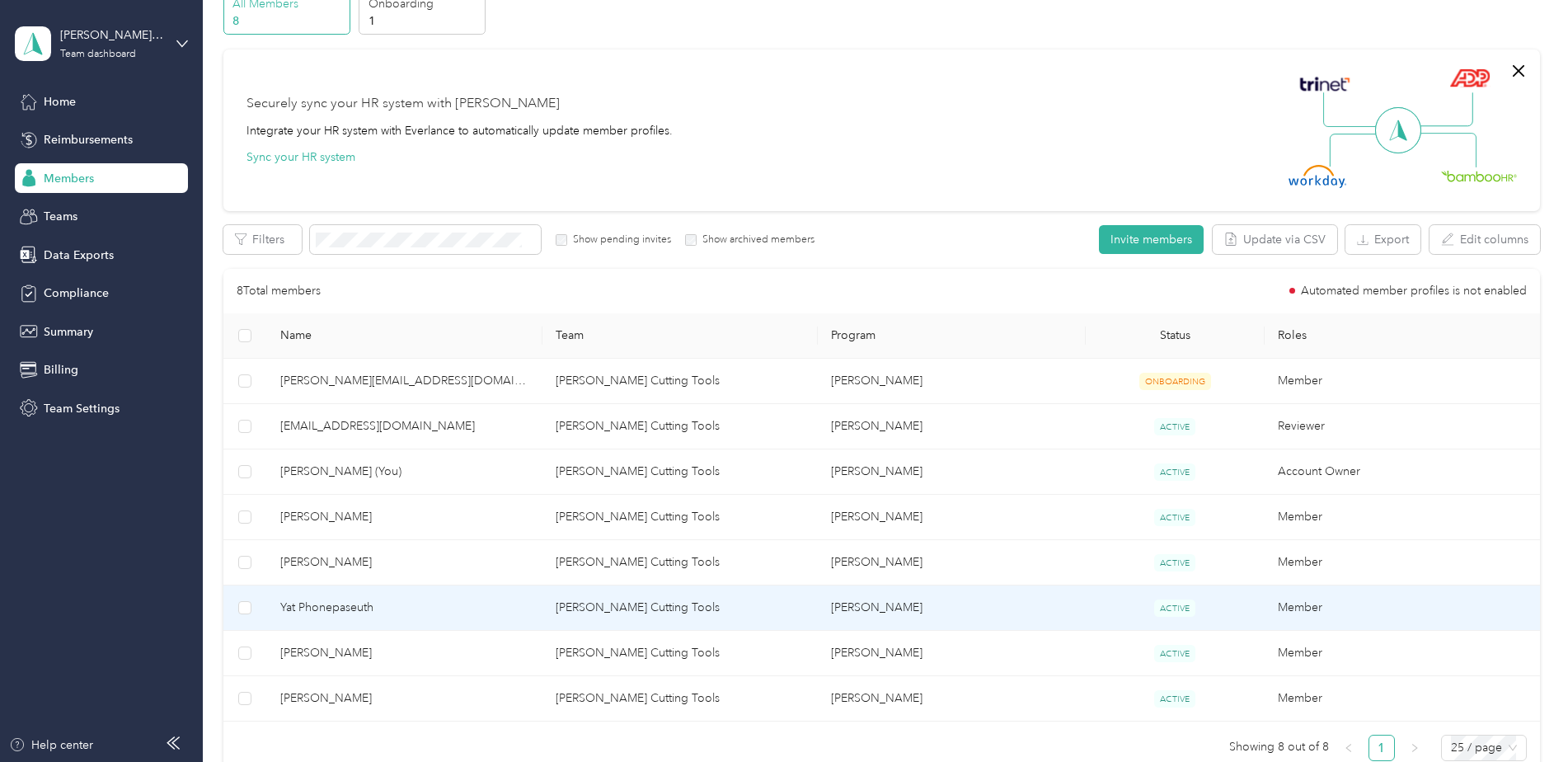
click at [359, 627] on td "Yat Phonepaseuth" at bounding box center [404, 608] width 275 height 46
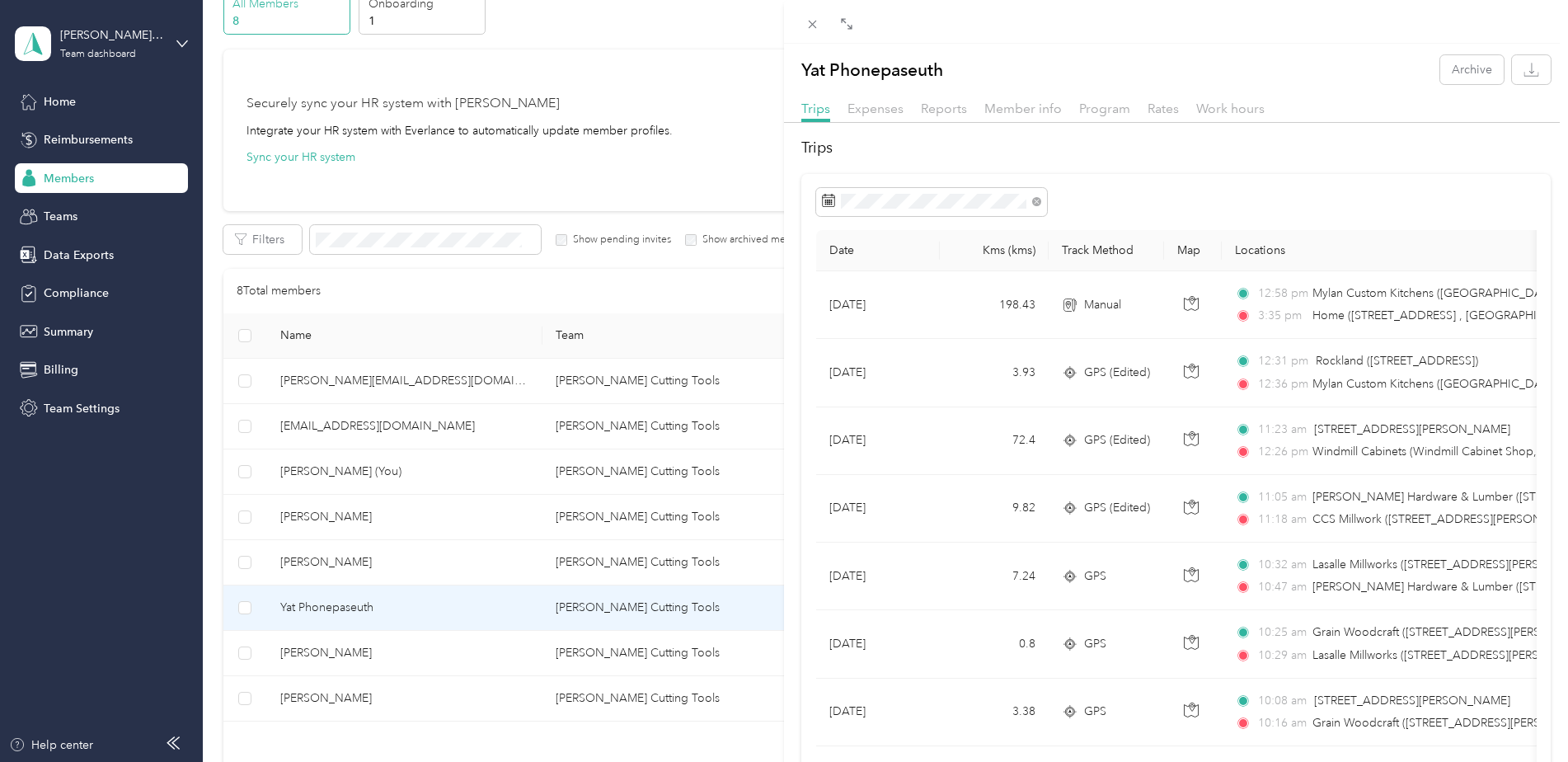
click at [931, 118] on div "Reports" at bounding box center [944, 109] width 47 height 21
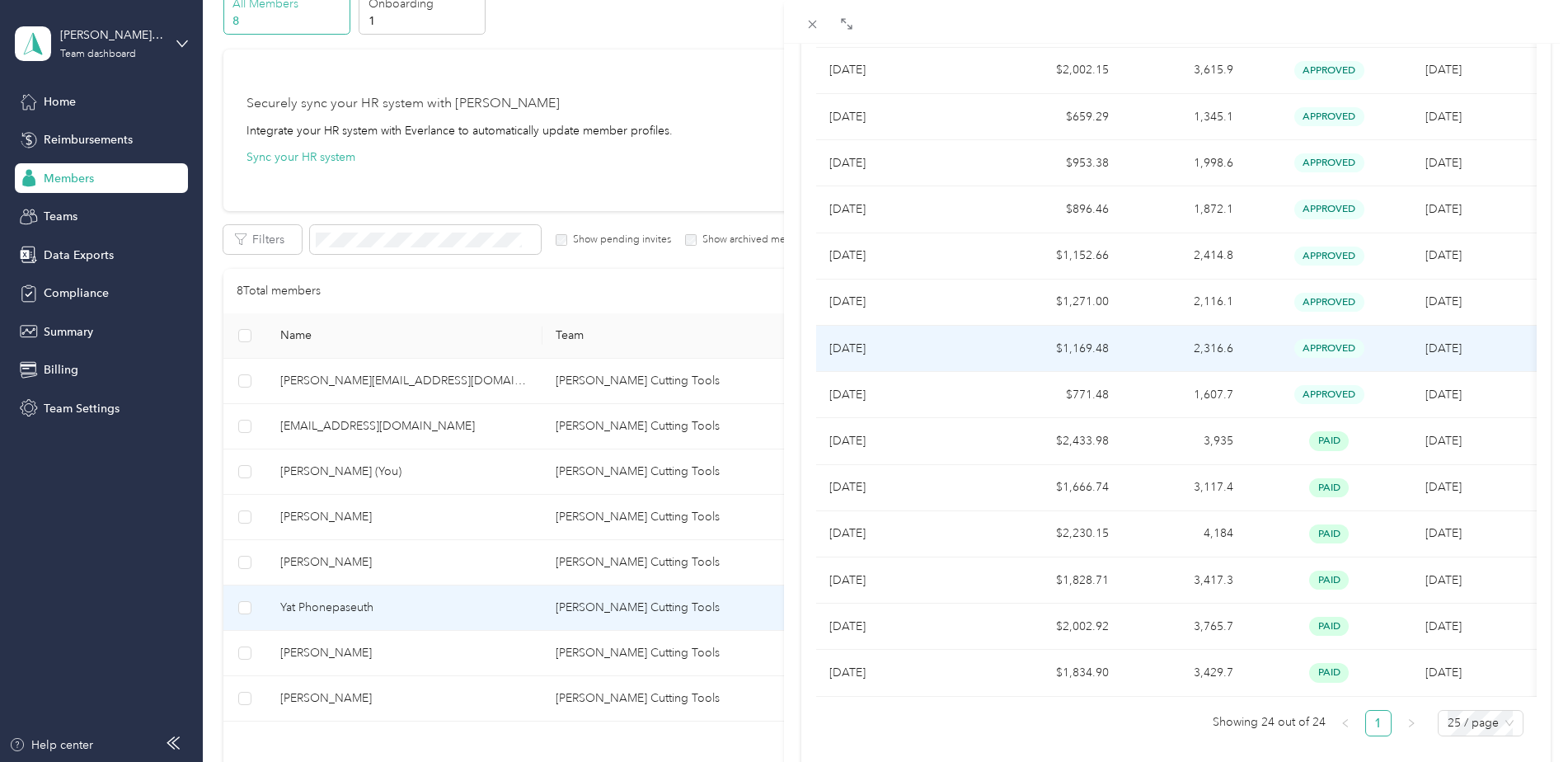
scroll to position [800, 0]
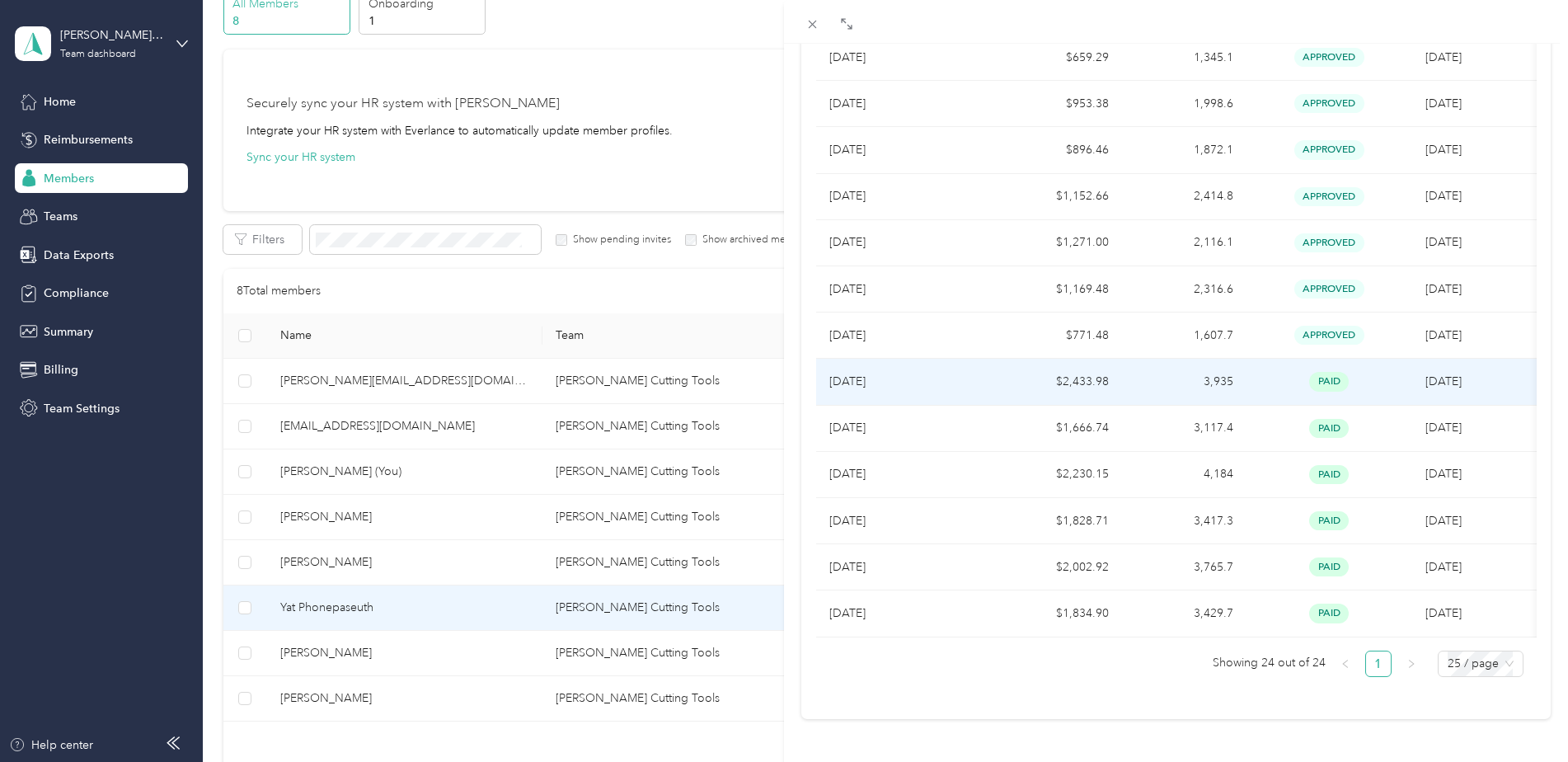
click at [874, 373] on p "Sep 2025" at bounding box center [906, 381] width 156 height 18
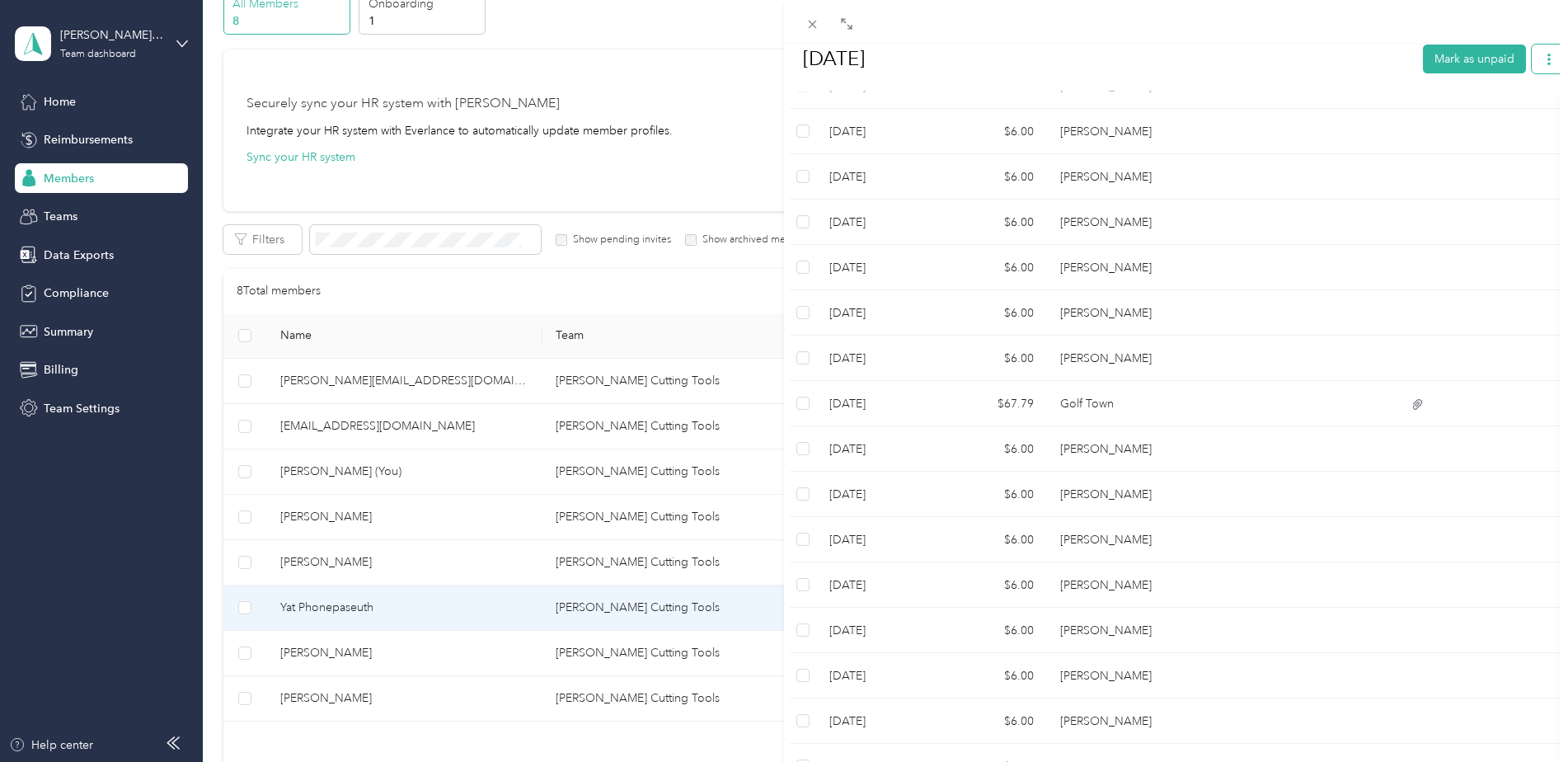
click at [1546, 61] on button "button" at bounding box center [1548, 58] width 34 height 29
click at [1492, 114] on span "Download" at bounding box center [1489, 118] width 54 height 18
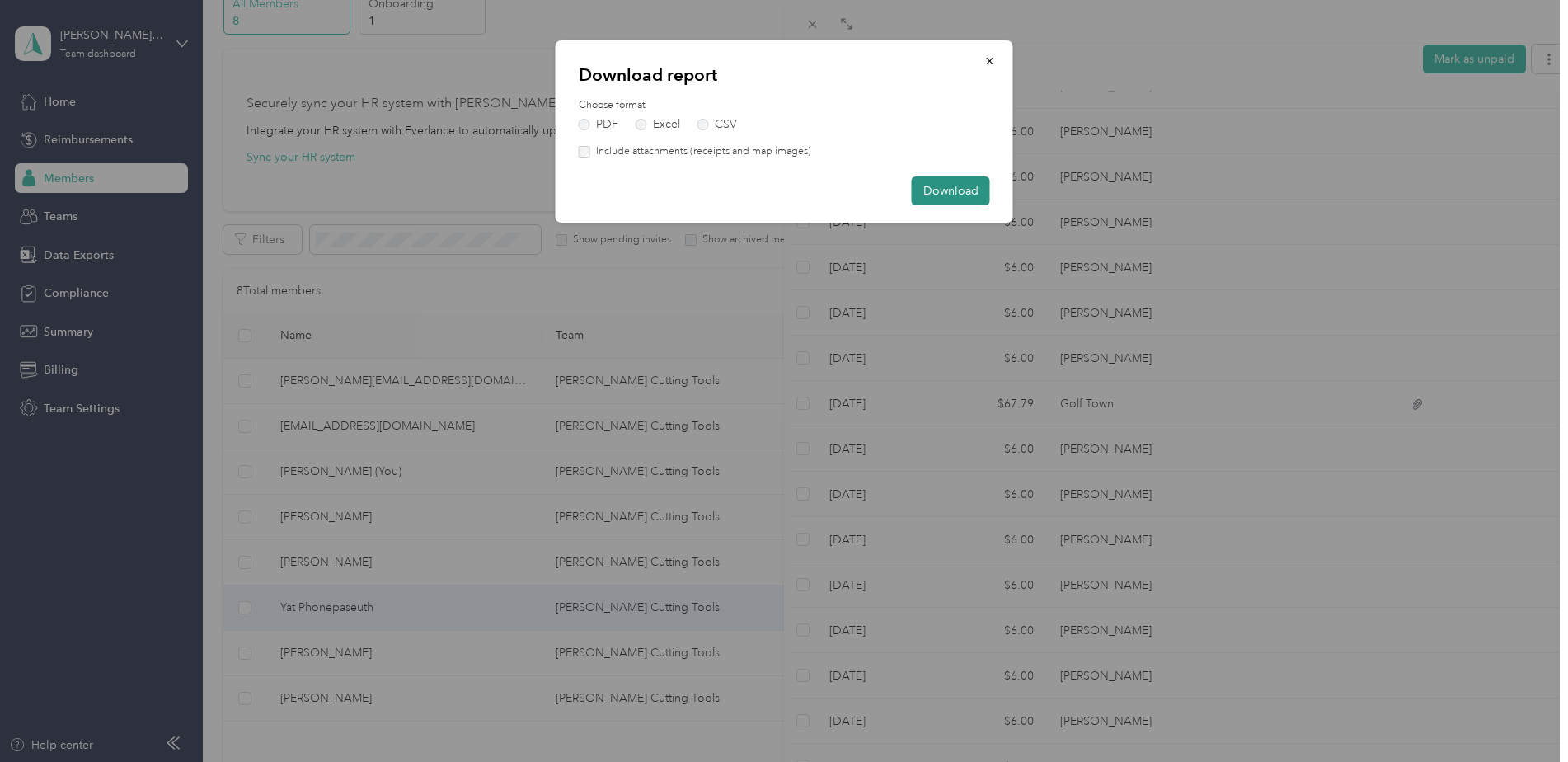
click at [986, 188] on button "Download" at bounding box center [951, 190] width 78 height 29
